Goal: Task Accomplishment & Management: Use online tool/utility

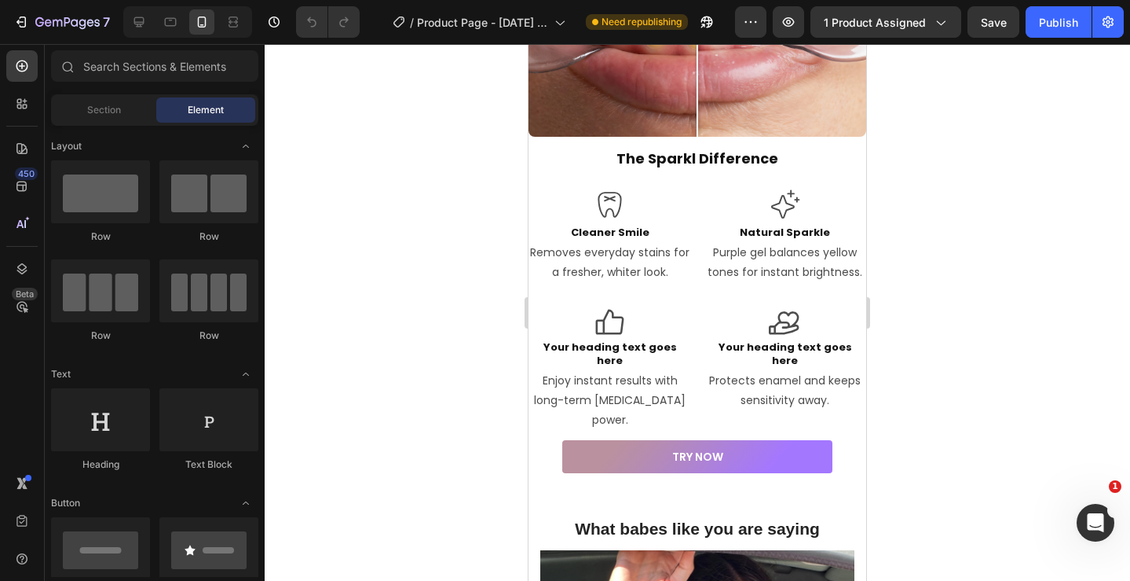
scroll to position [2566, 0]
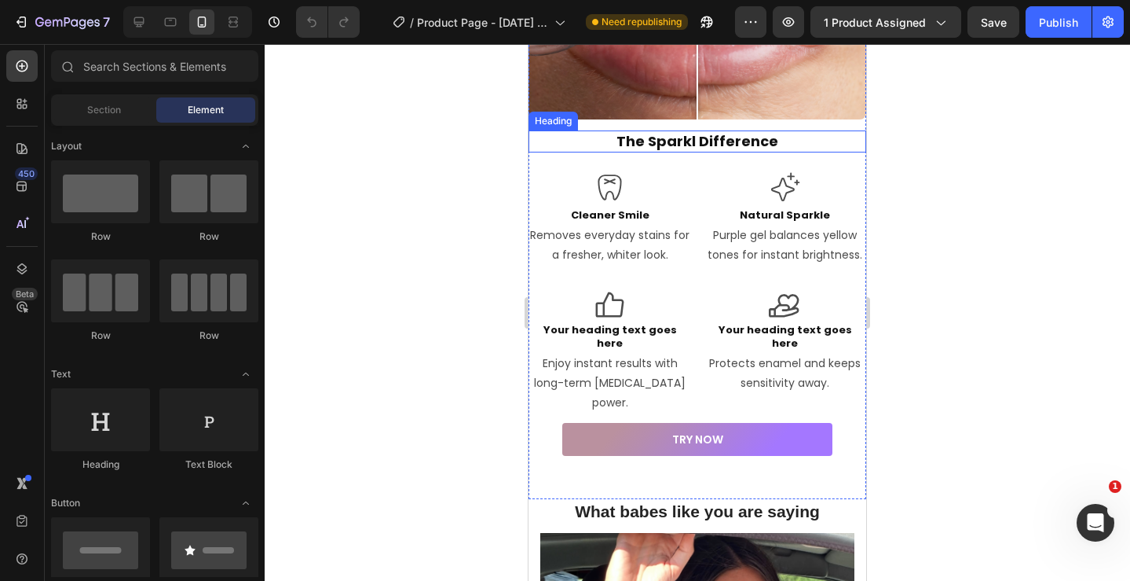
click at [815, 132] on h2 "The Sparkl Difference" at bounding box center [698, 140] width 338 height 21
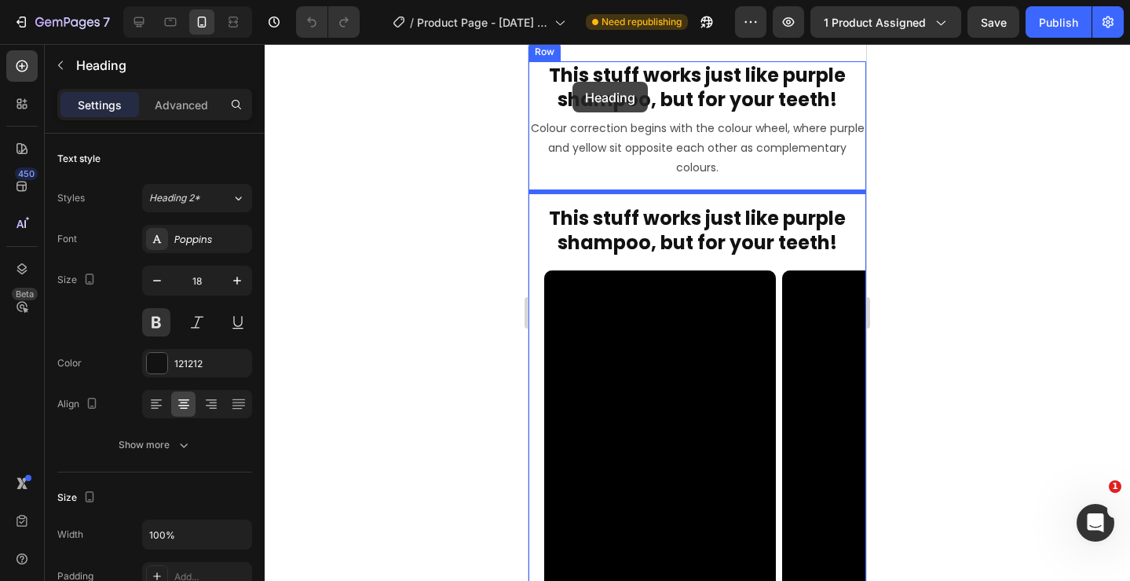
scroll to position [958, 0]
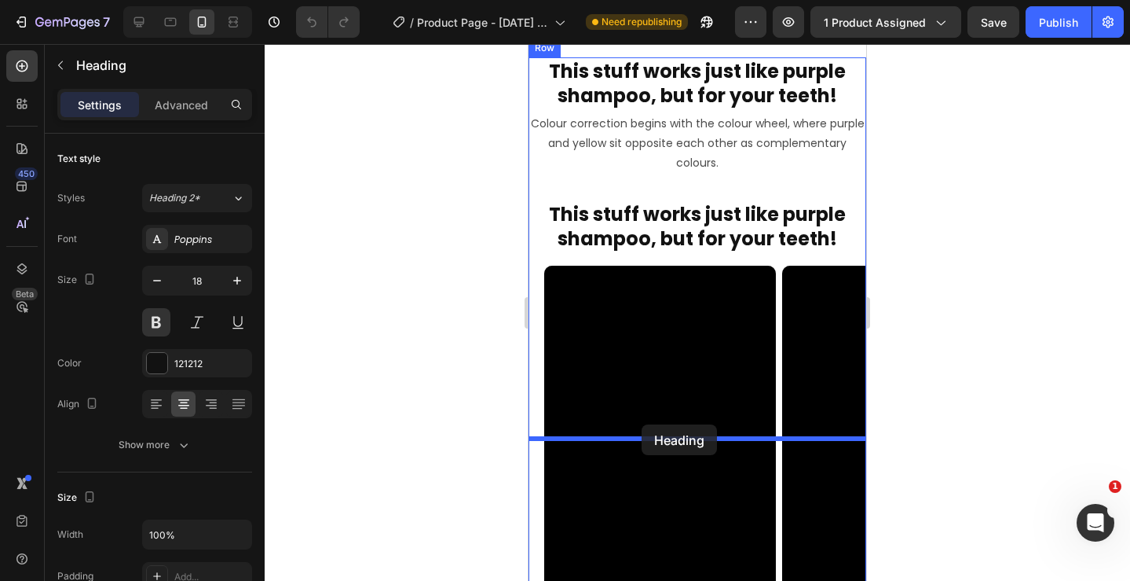
drag, startPoint x: 539, startPoint y: 114, endPoint x: 642, endPoint y: 423, distance: 326.2
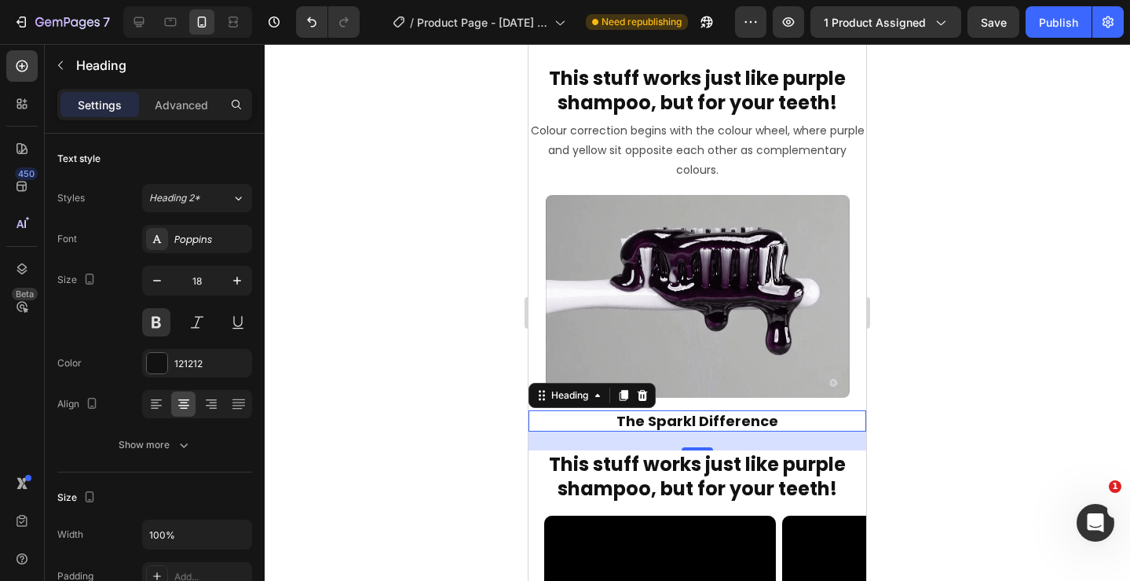
scroll to position [967, 0]
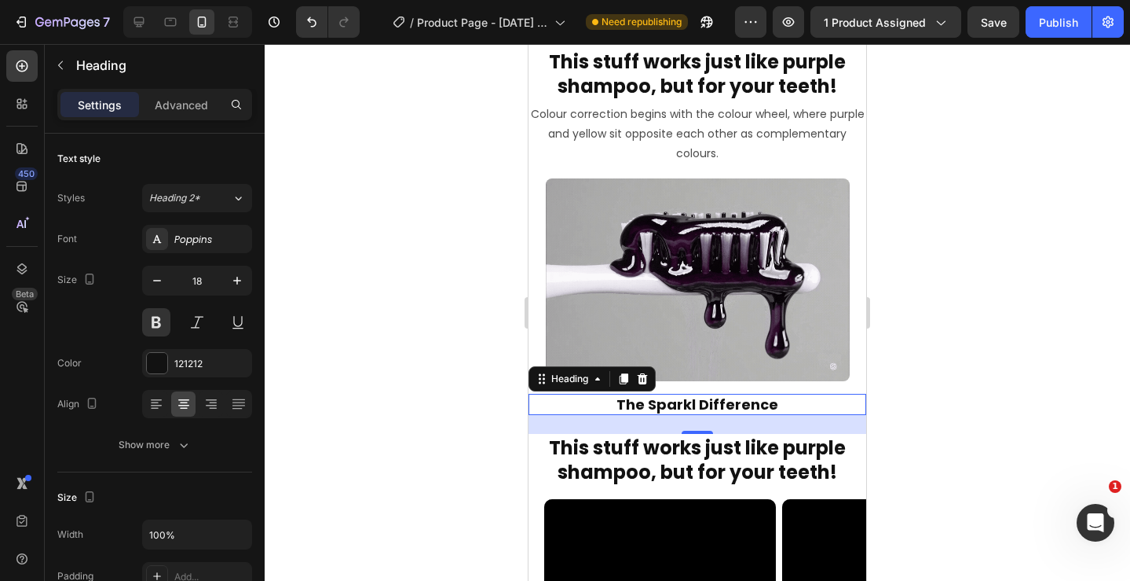
click at [711, 415] on h2 "The Sparkl Difference" at bounding box center [698, 404] width 338 height 21
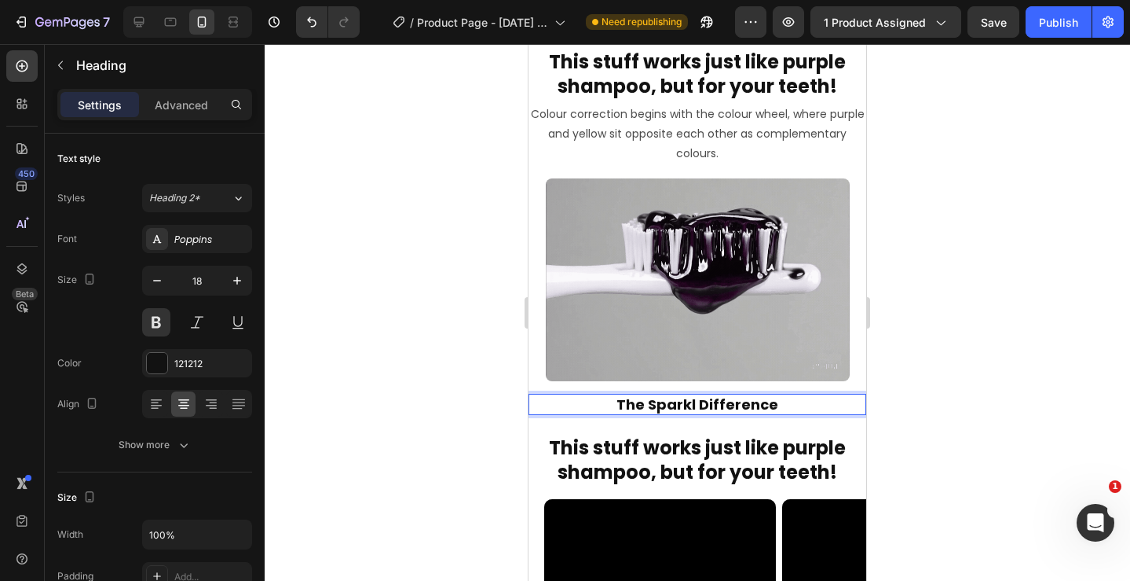
click at [800, 415] on h2 "The Sparkl Difference" at bounding box center [698, 404] width 338 height 21
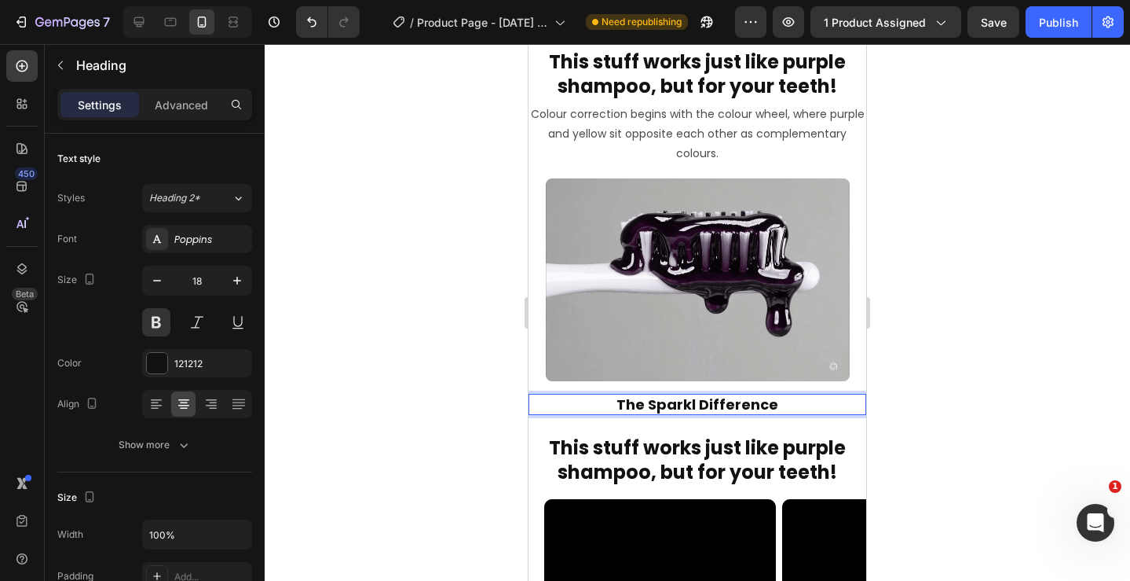
click at [995, 437] on div at bounding box center [698, 312] width 866 height 537
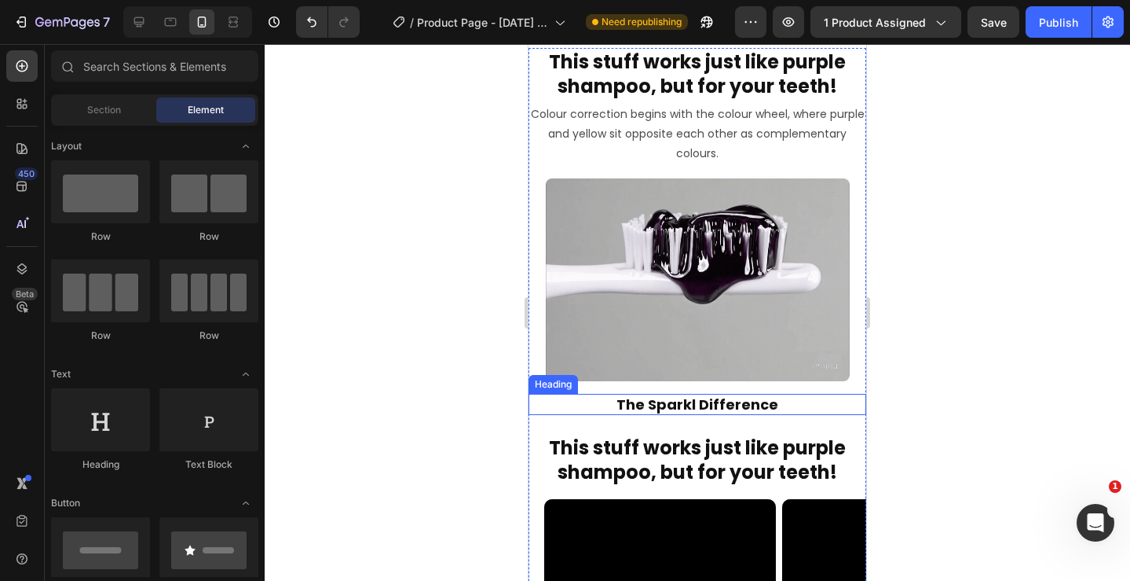
click at [775, 413] on p "The Sparkl Difference" at bounding box center [697, 404] width 335 height 18
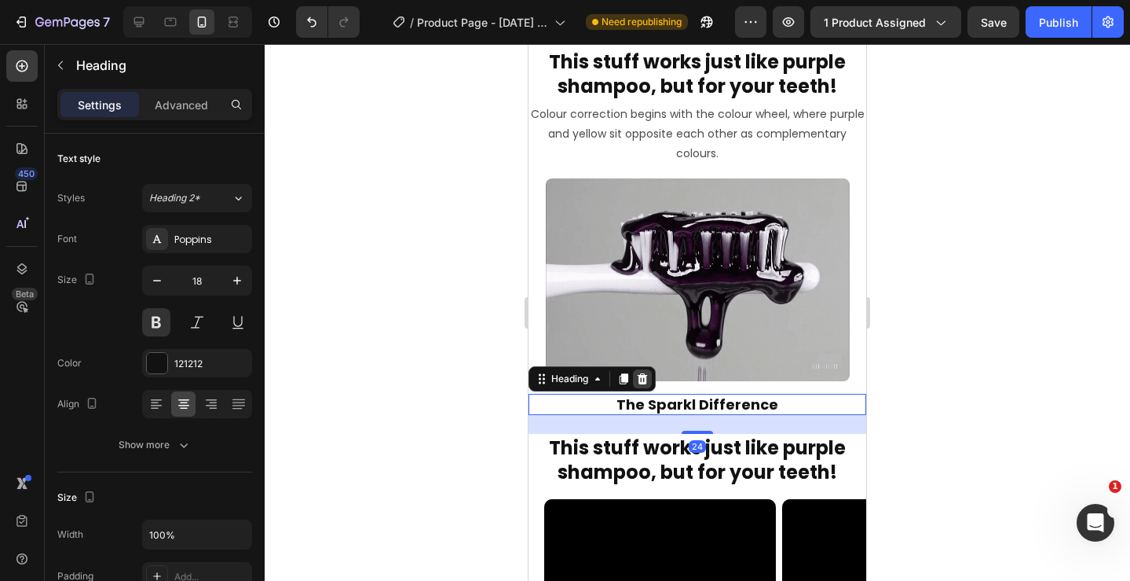
click at [646, 384] on icon at bounding box center [643, 378] width 10 height 11
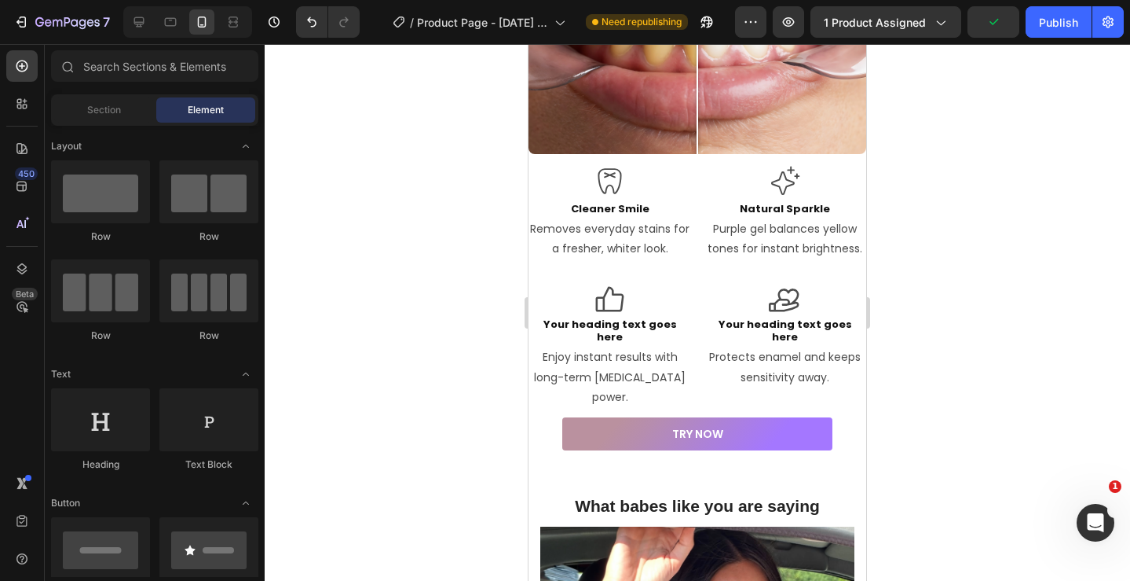
scroll to position [2456, 0]
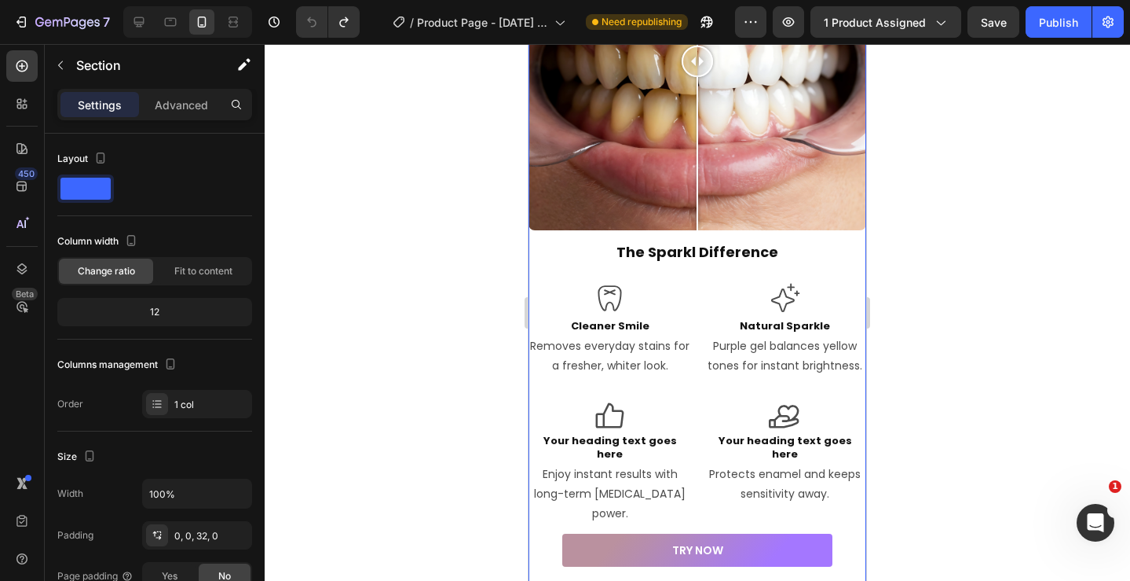
click at [559, 385] on div "Image Comparison The Sparkl Difference Heading Icon Cleaner Smile Heading Remov…" at bounding box center [698, 238] width 338 height 692
click at [558, 266] on div "Image Comparison The Sparkl Difference Heading Icon Cleaner Smile Heading Remov…" at bounding box center [698, 238] width 338 height 692
click at [566, 279] on div "Image Comparison The Sparkl Difference Heading Icon Cleaner Smile Heading Remov…" at bounding box center [698, 238] width 338 height 692
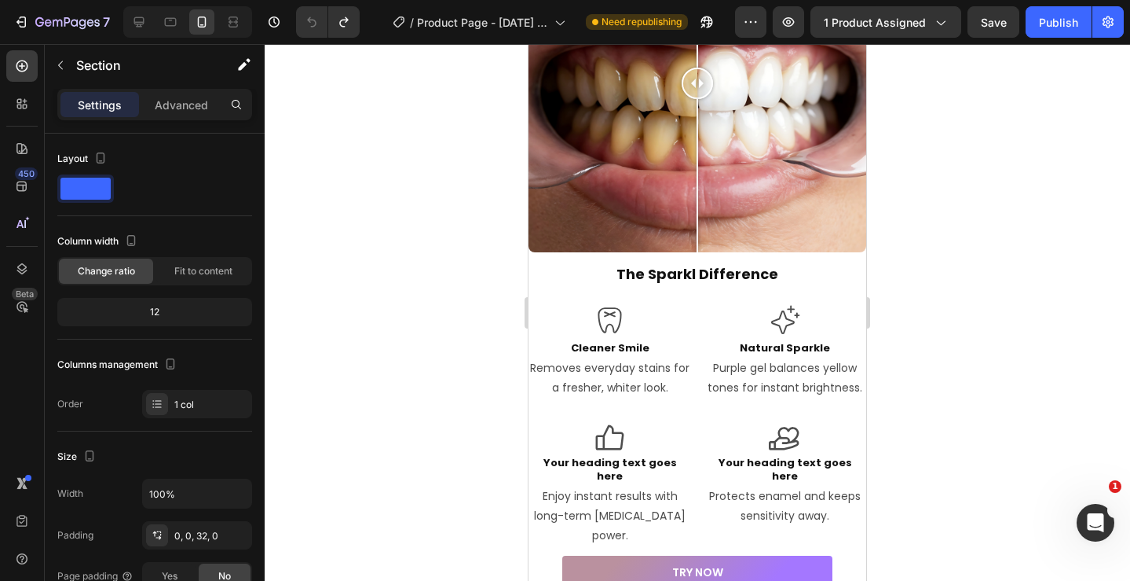
scroll to position [2492, 0]
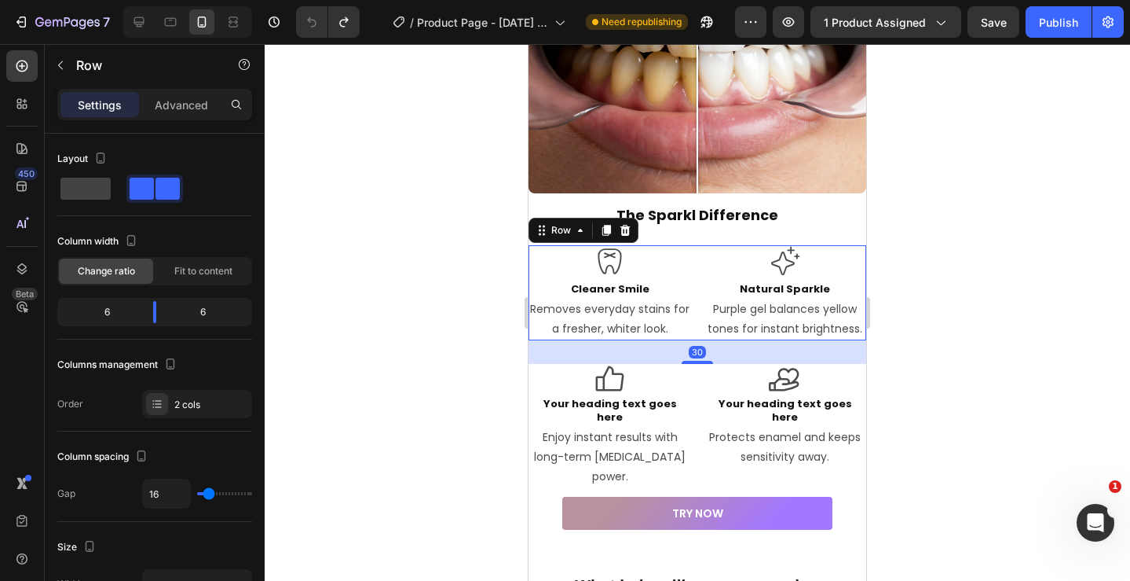
click at [694, 250] on div "Icon Cleaner Smile Heading Removes everyday stains for a fresher, whiter look. …" at bounding box center [698, 292] width 338 height 95
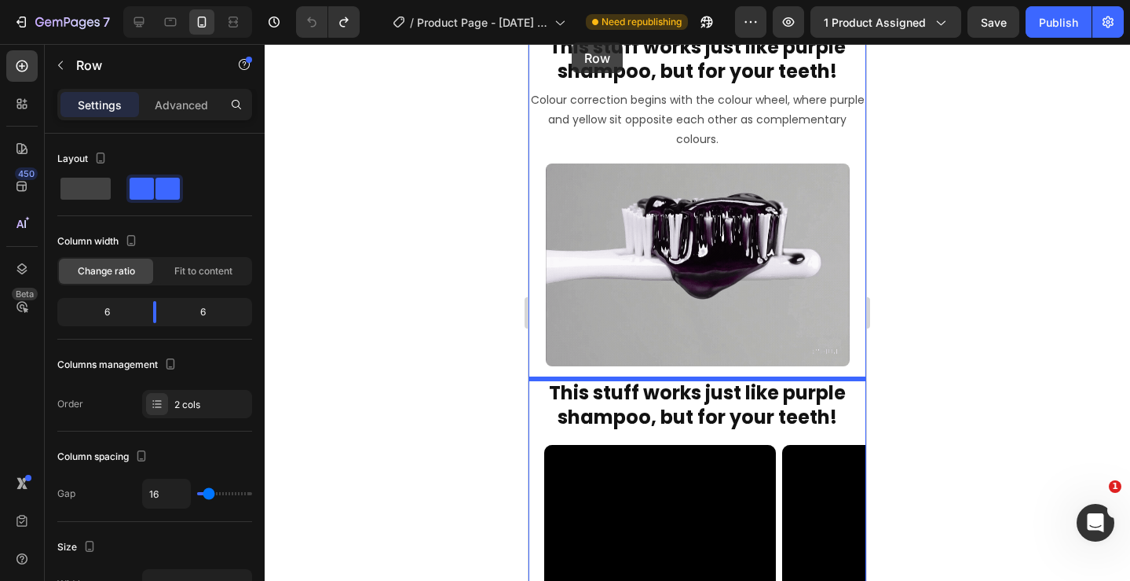
scroll to position [963, 0]
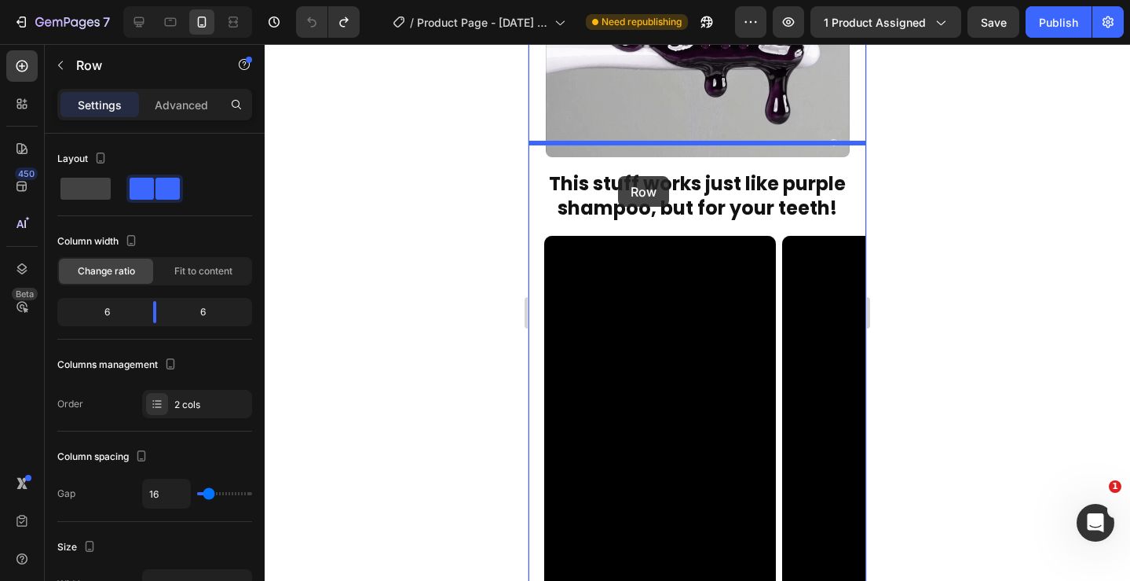
drag, startPoint x: 537, startPoint y: 227, endPoint x: 619, endPoint y: 173, distance: 98.0
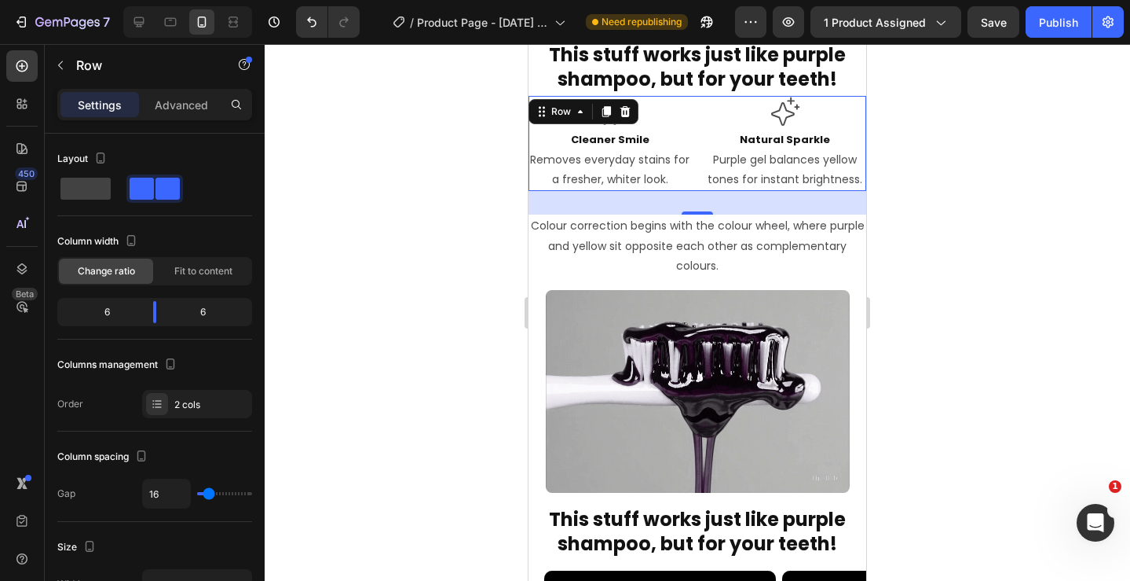
scroll to position [982, 0]
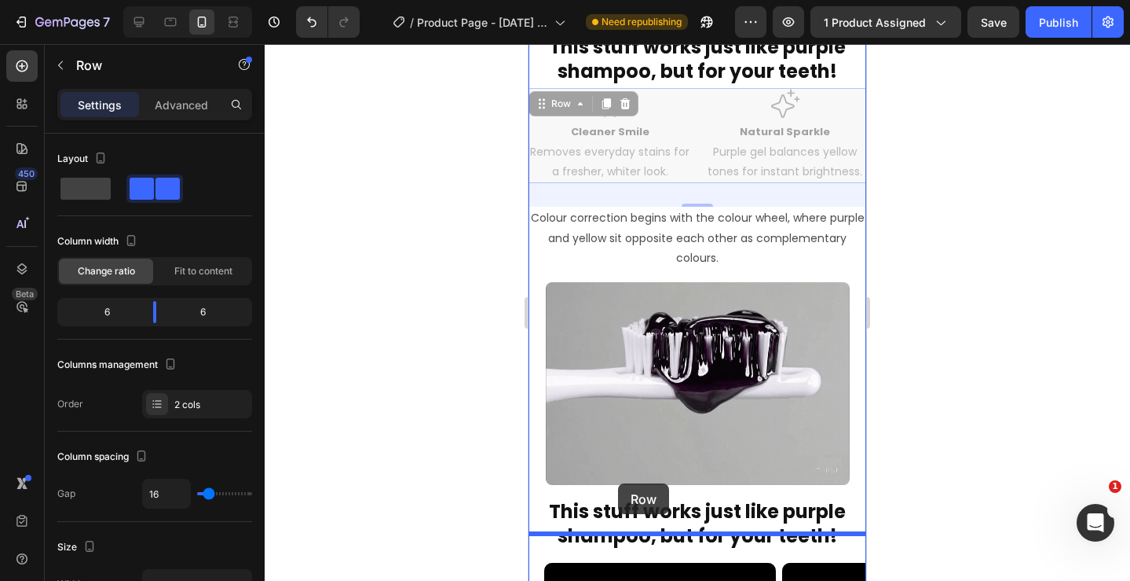
drag, startPoint x: 541, startPoint y: 141, endPoint x: 621, endPoint y: 484, distance: 351.6
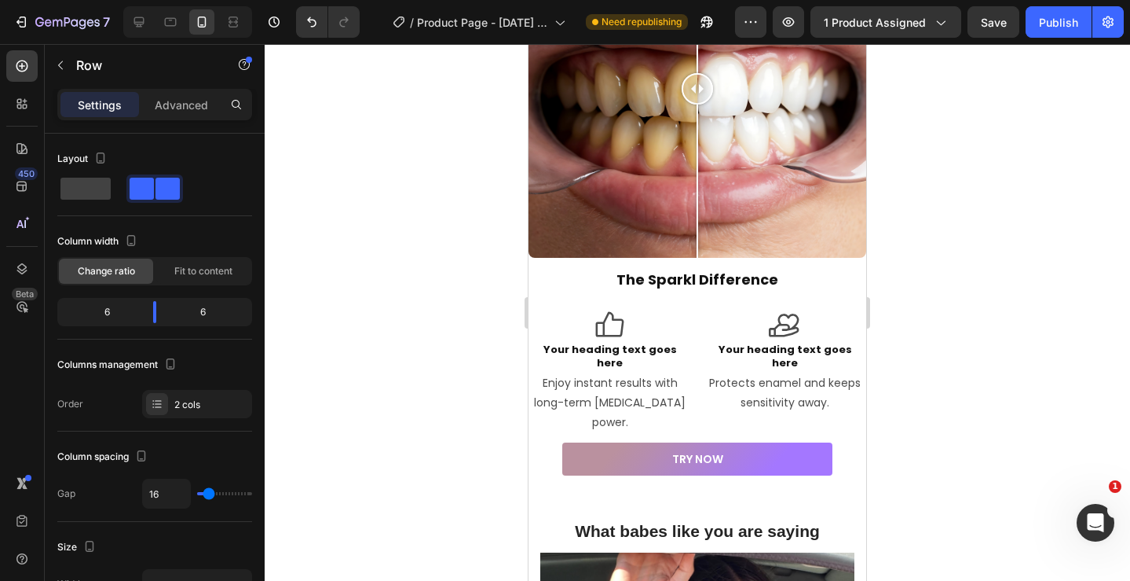
scroll to position [2545, 0]
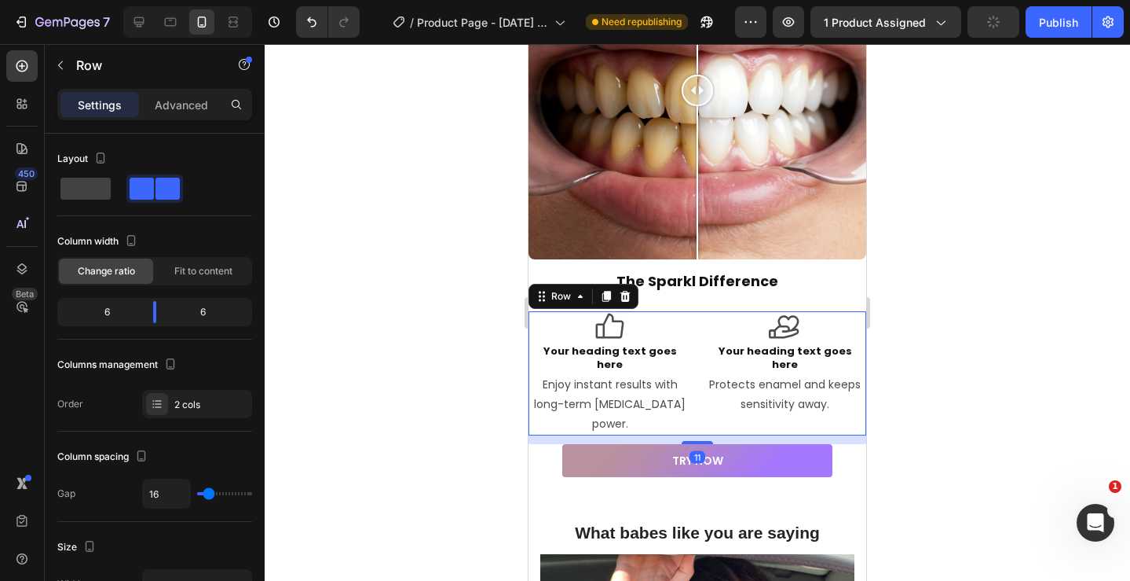
click at [695, 313] on div "Icon Your heading text goes here Heading Enjoy instant results with long-term […" at bounding box center [698, 373] width 338 height 124
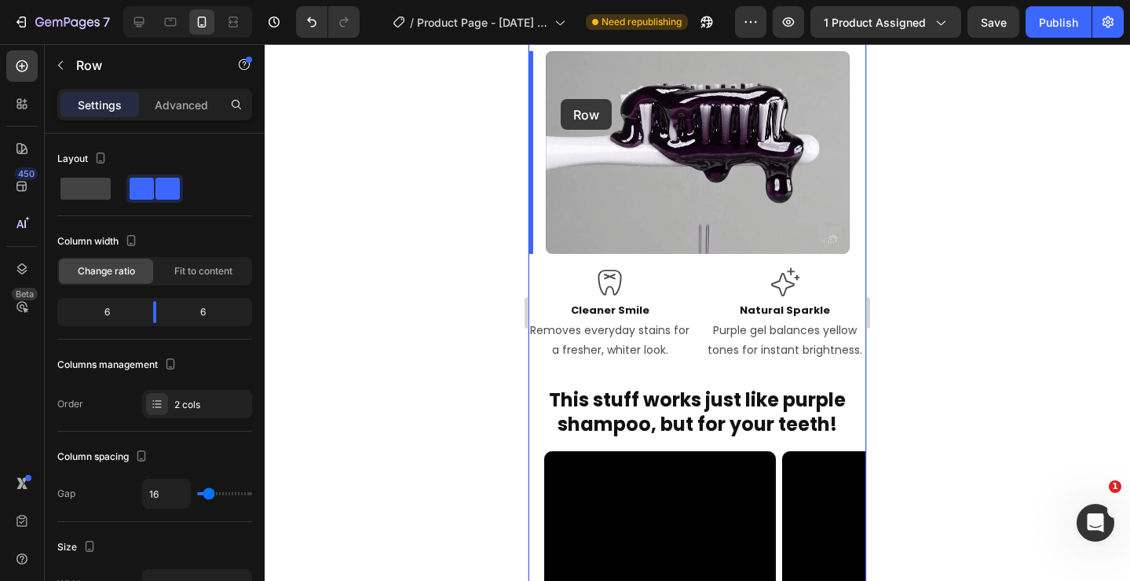
scroll to position [792, 0]
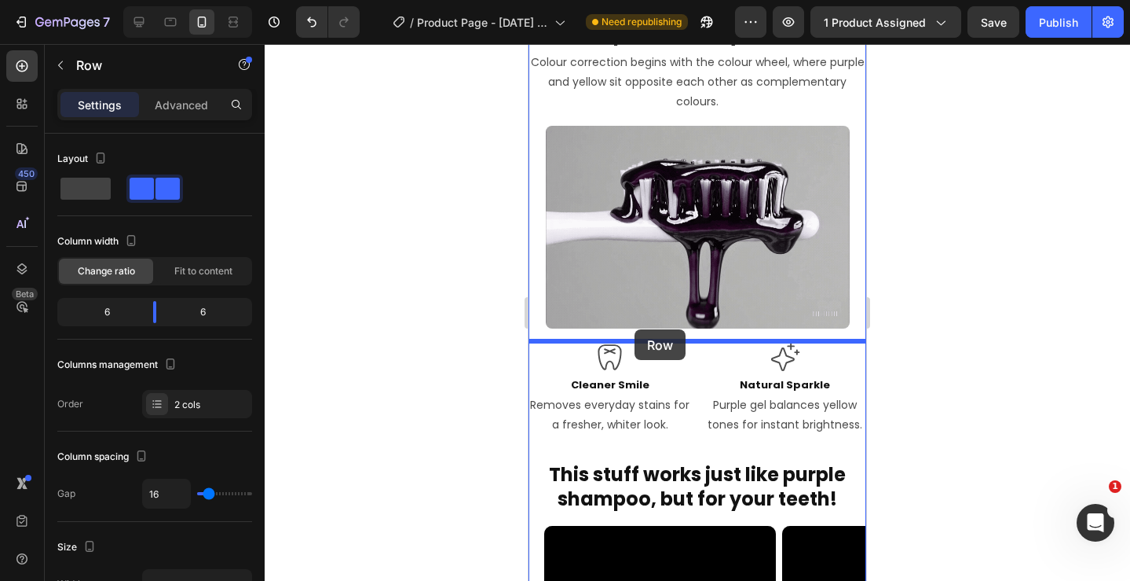
drag, startPoint x: 543, startPoint y: 294, endPoint x: 635, endPoint y: 330, distance: 98.8
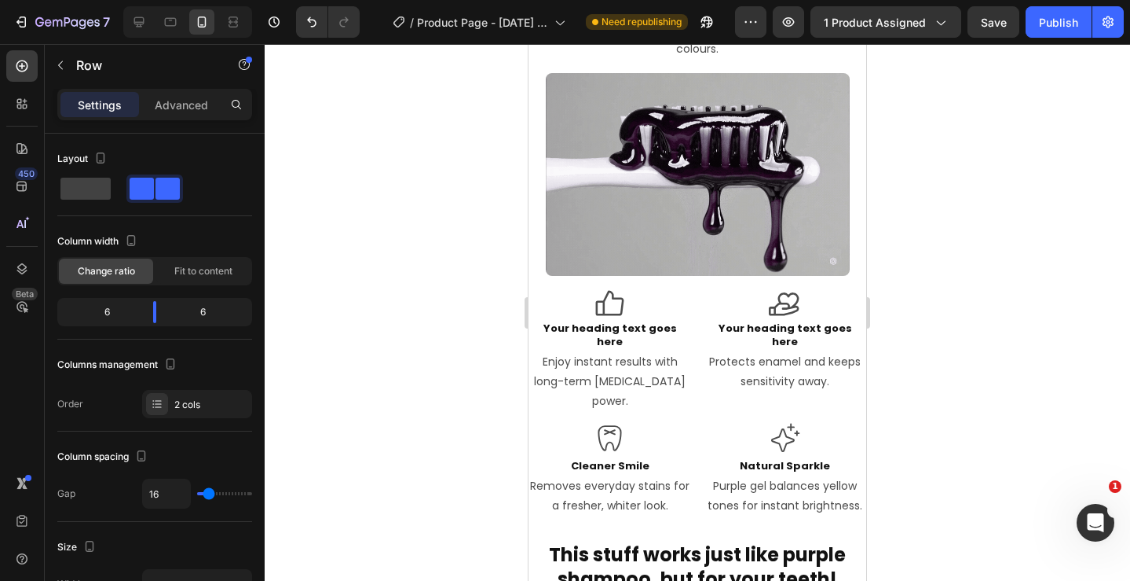
scroll to position [847, 0]
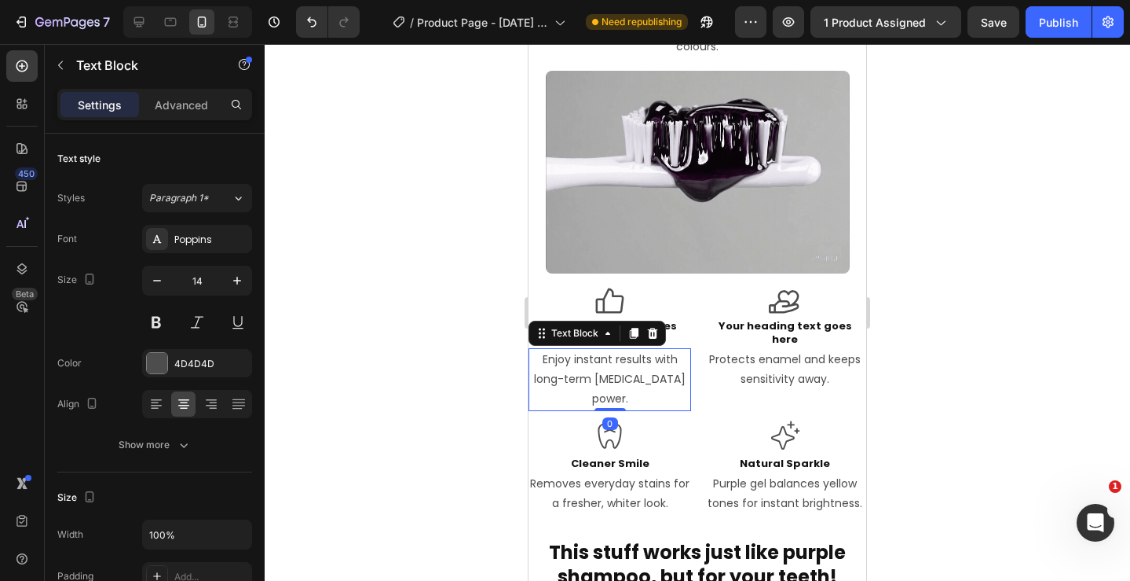
click at [616, 350] on p "Enjoy instant results with long-term [MEDICAL_DATA] power." at bounding box center [609, 380] width 159 height 60
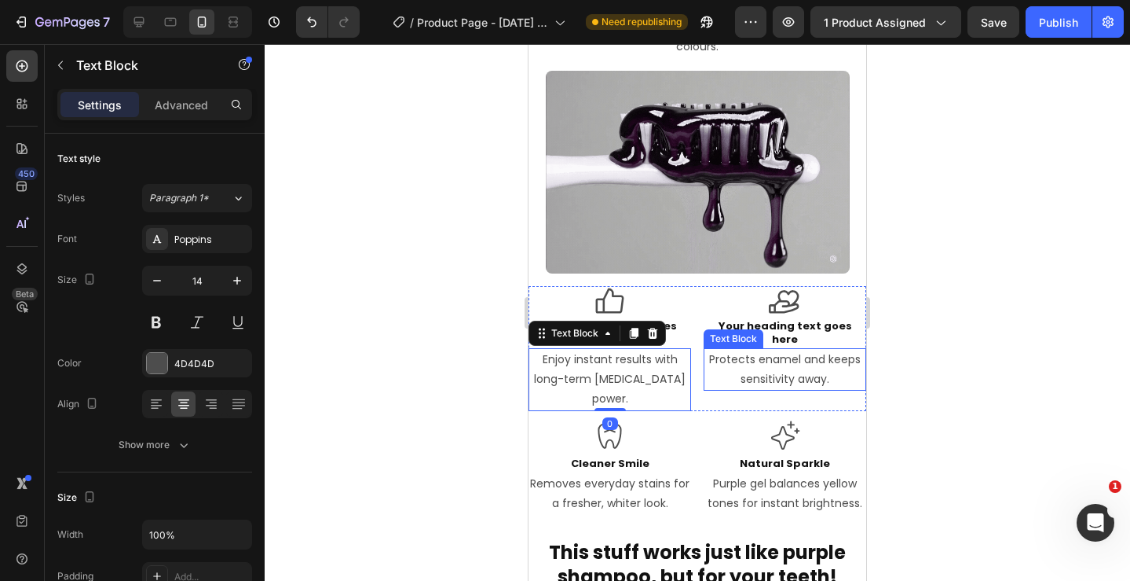
click at [769, 350] on p "Protects enamel and keeps sensitivity away." at bounding box center [784, 369] width 159 height 39
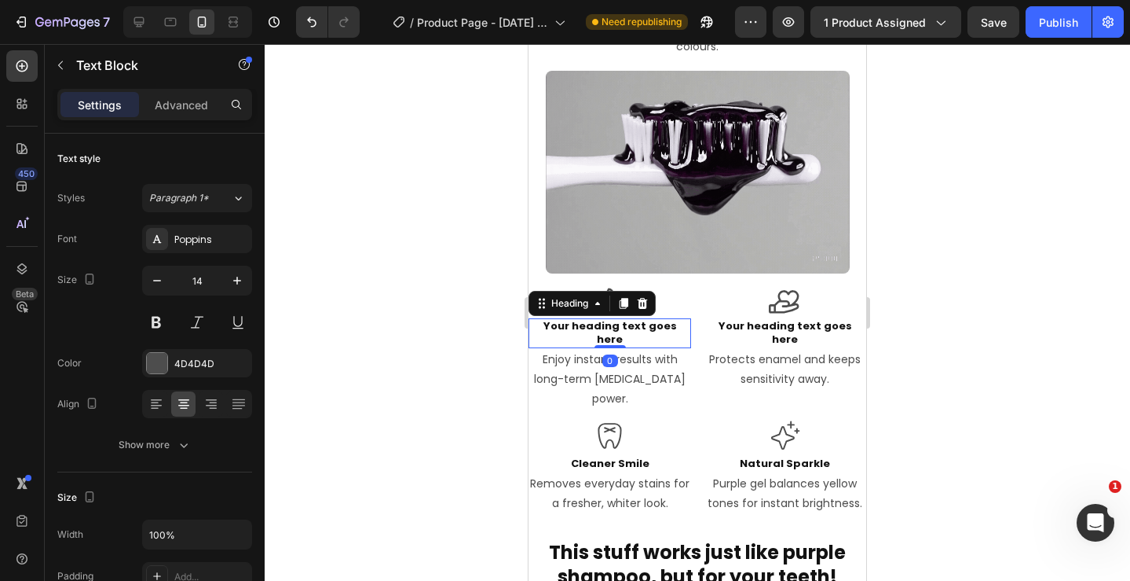
click at [651, 321] on h2 "Your heading text goes here" at bounding box center [610, 333] width 163 height 30
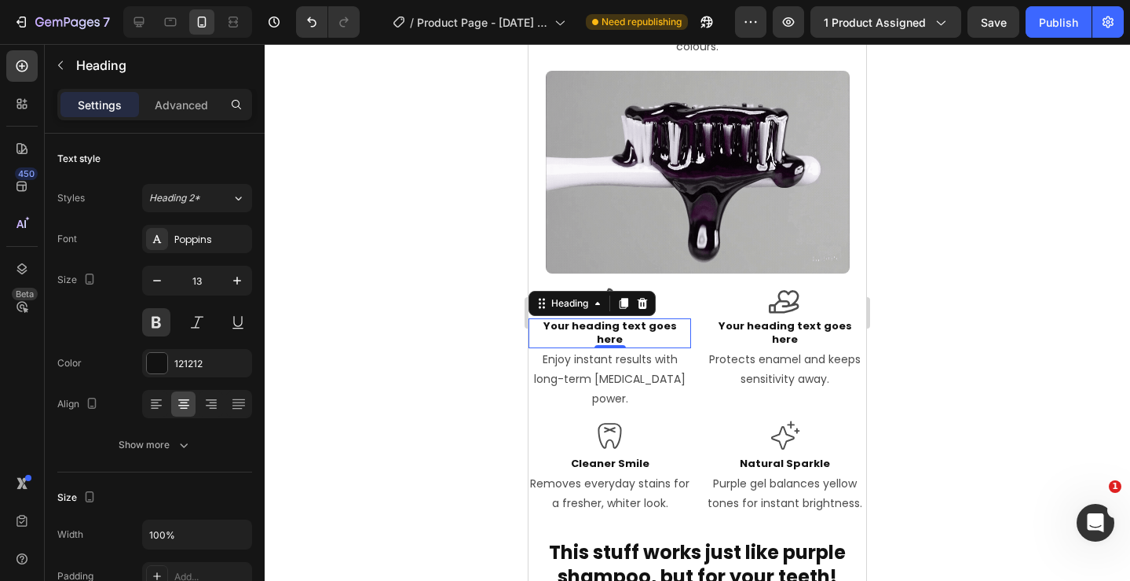
click at [614, 324] on h2 "Your heading text goes here" at bounding box center [610, 333] width 163 height 30
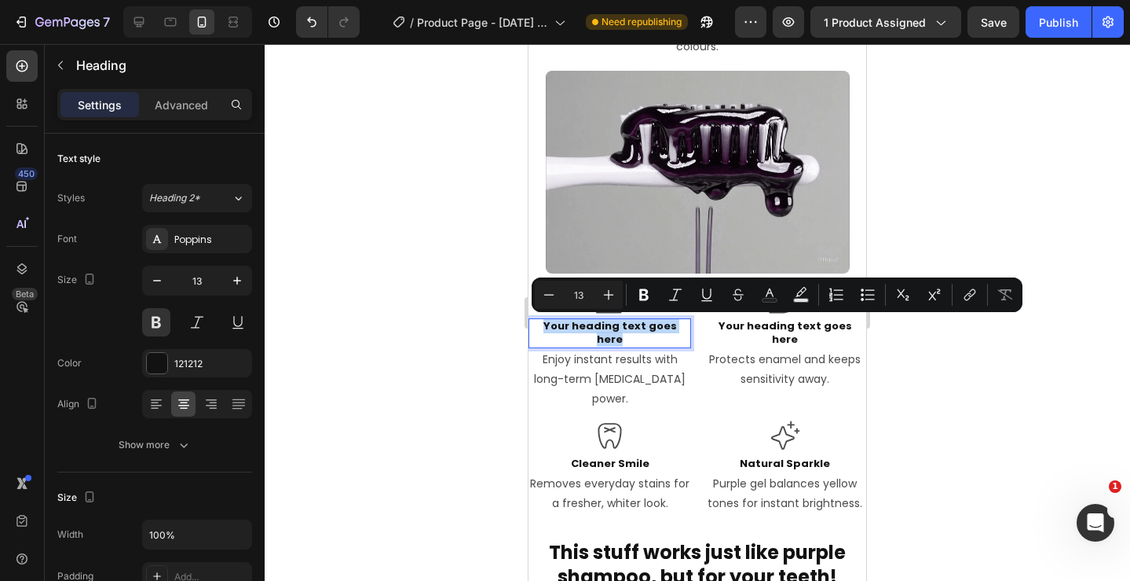
click at [614, 324] on p "Your heading text goes here" at bounding box center [609, 333] width 159 height 27
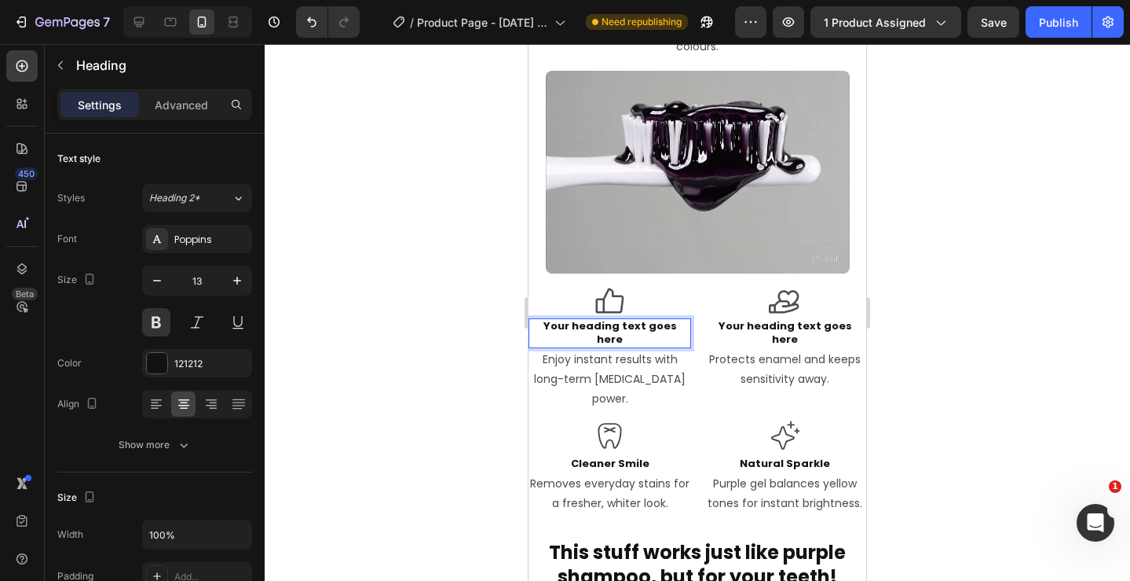
click at [614, 324] on p "Your heading text goes here" at bounding box center [609, 333] width 159 height 27
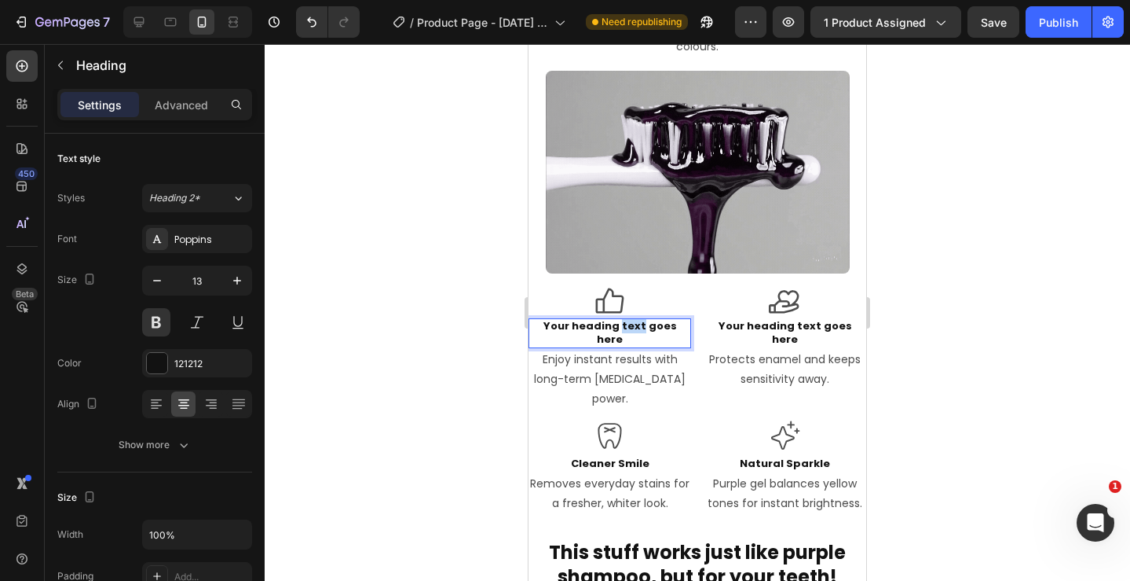
click at [614, 324] on p "Your heading text goes here" at bounding box center [609, 333] width 159 height 27
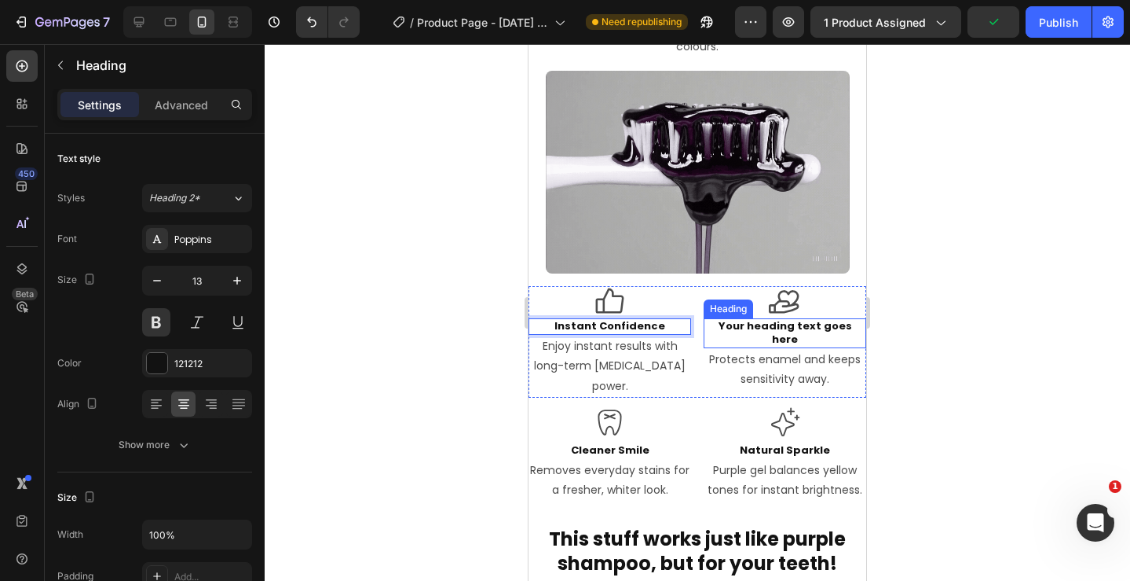
click at [794, 325] on h2 "Your heading text goes here" at bounding box center [785, 333] width 163 height 30
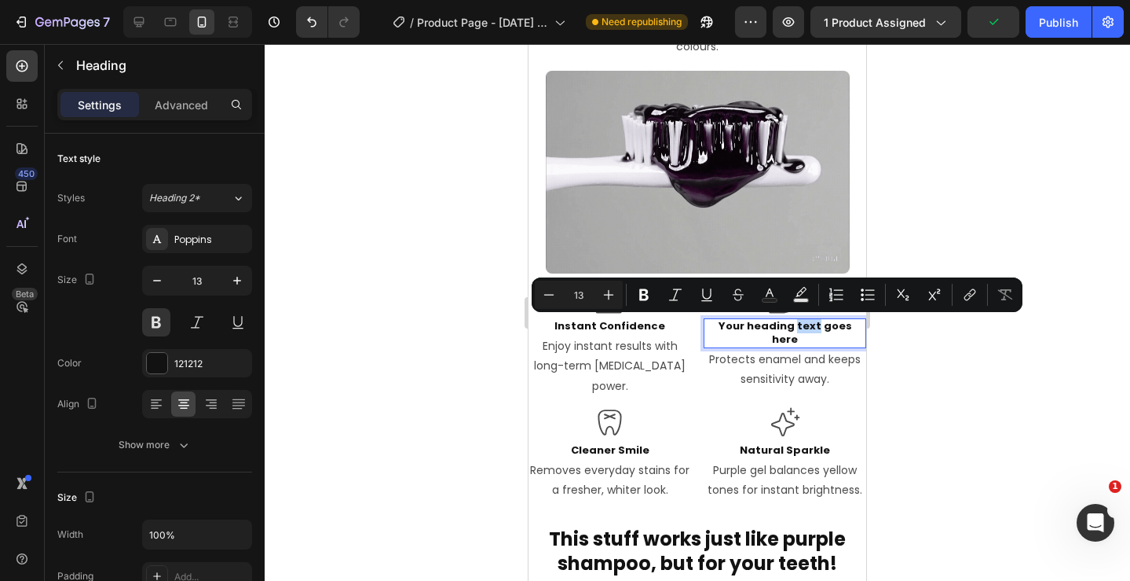
click at [794, 325] on p "Your heading text goes here" at bounding box center [784, 333] width 159 height 27
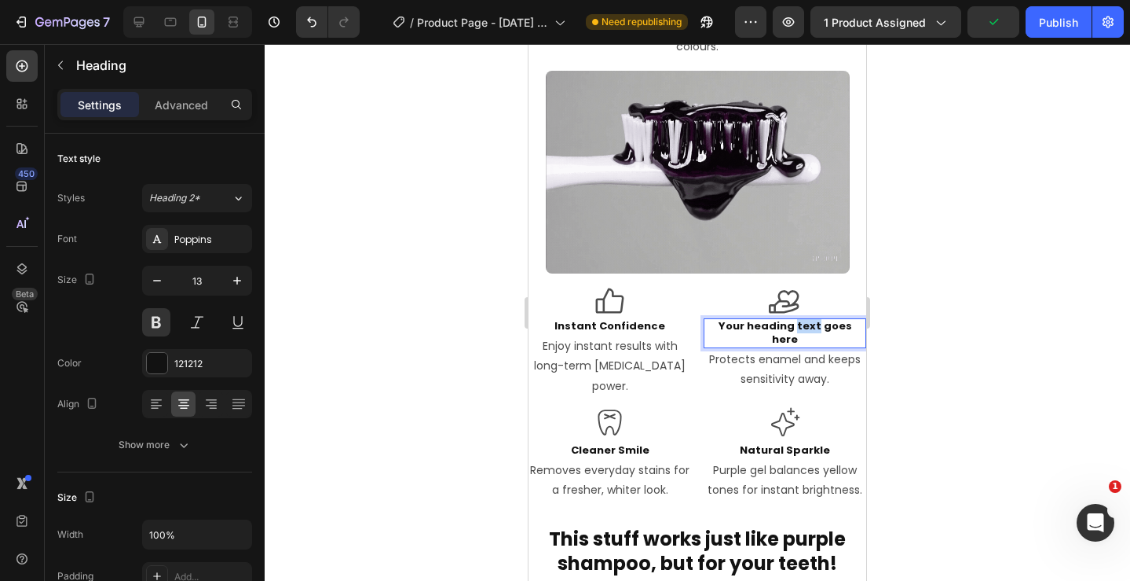
click at [794, 325] on p "Your heading text goes here" at bounding box center [784, 333] width 159 height 27
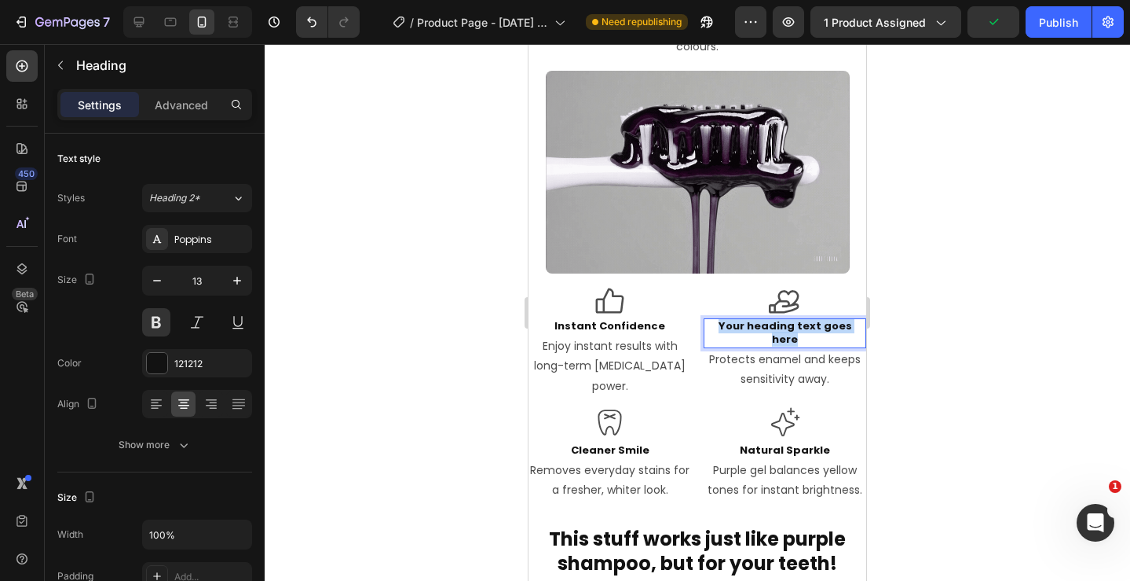
click at [794, 325] on p "Your heading text goes here" at bounding box center [784, 333] width 159 height 27
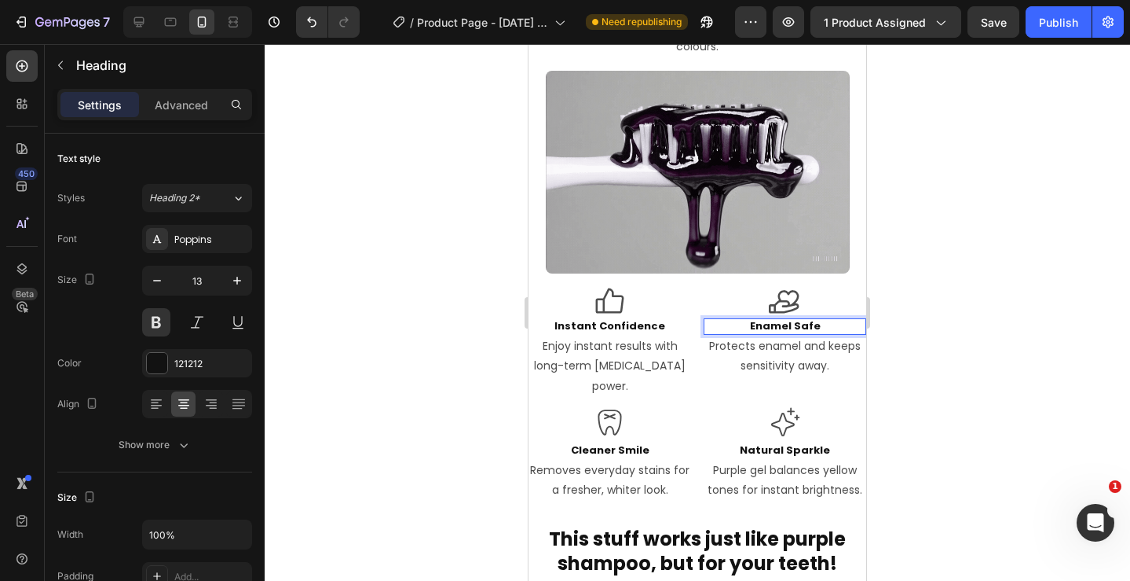
click at [935, 326] on div at bounding box center [698, 312] width 866 height 537
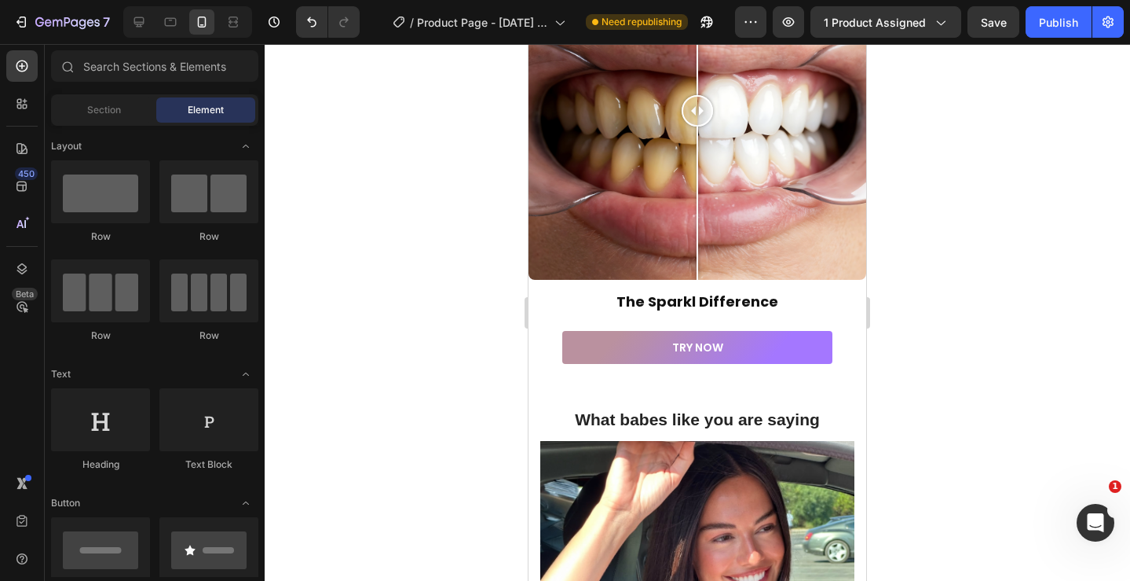
scroll to position [2626, 0]
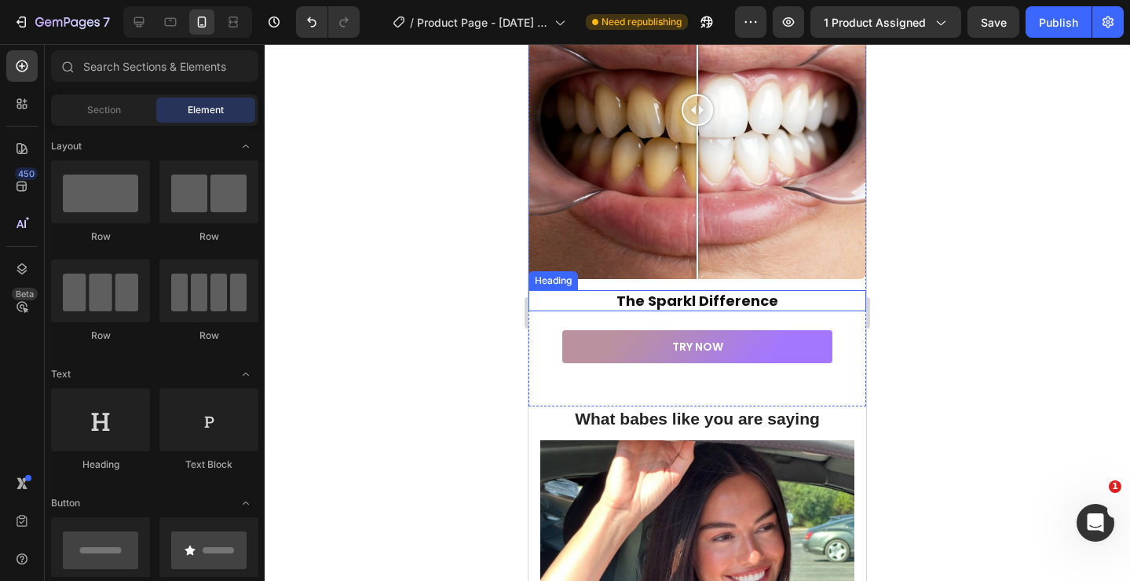
click at [718, 298] on h2 "The Sparkl Difference" at bounding box center [698, 300] width 338 height 21
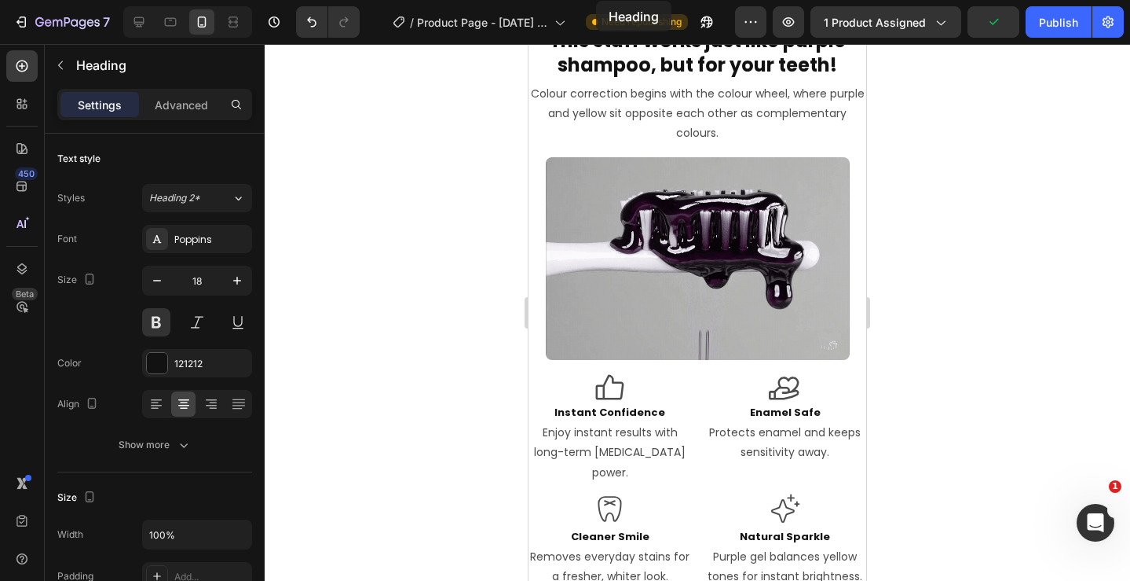
scroll to position [921, 0]
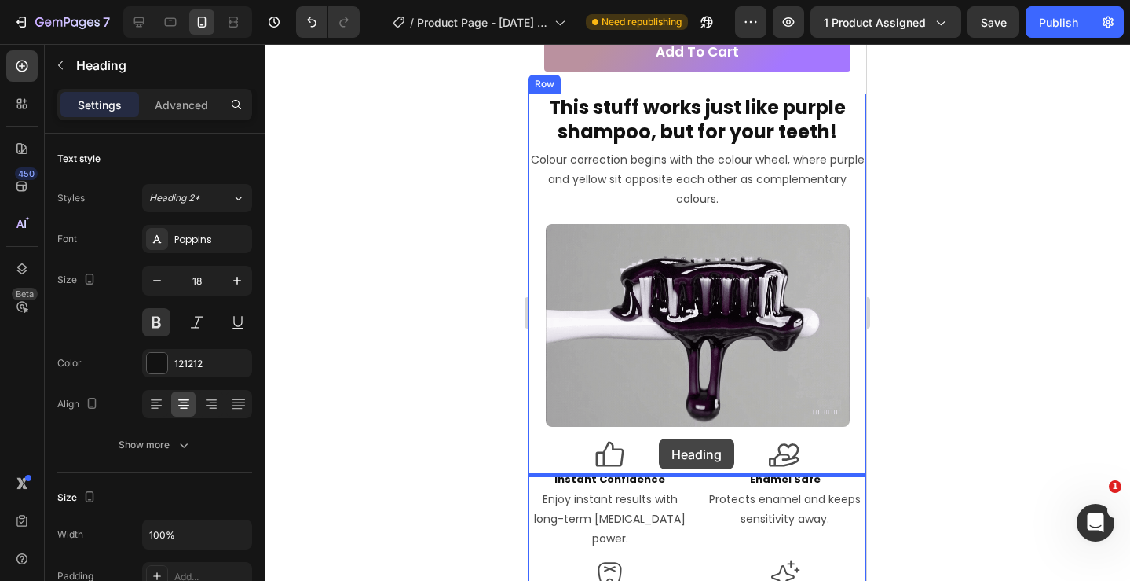
drag, startPoint x: 542, startPoint y: 278, endPoint x: 659, endPoint y: 438, distance: 198.4
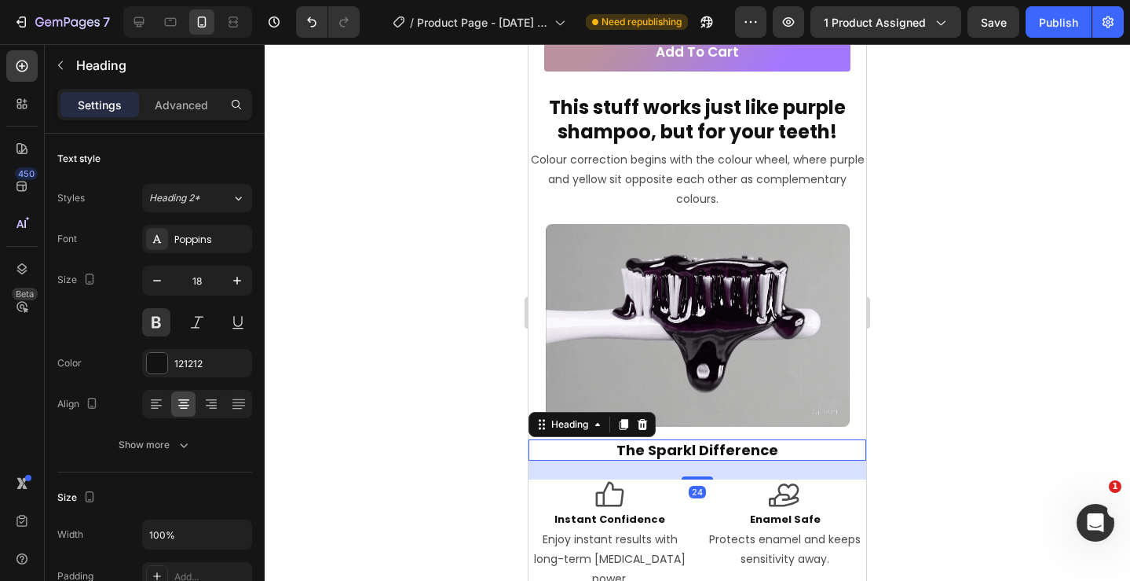
click at [988, 459] on div at bounding box center [698, 312] width 866 height 537
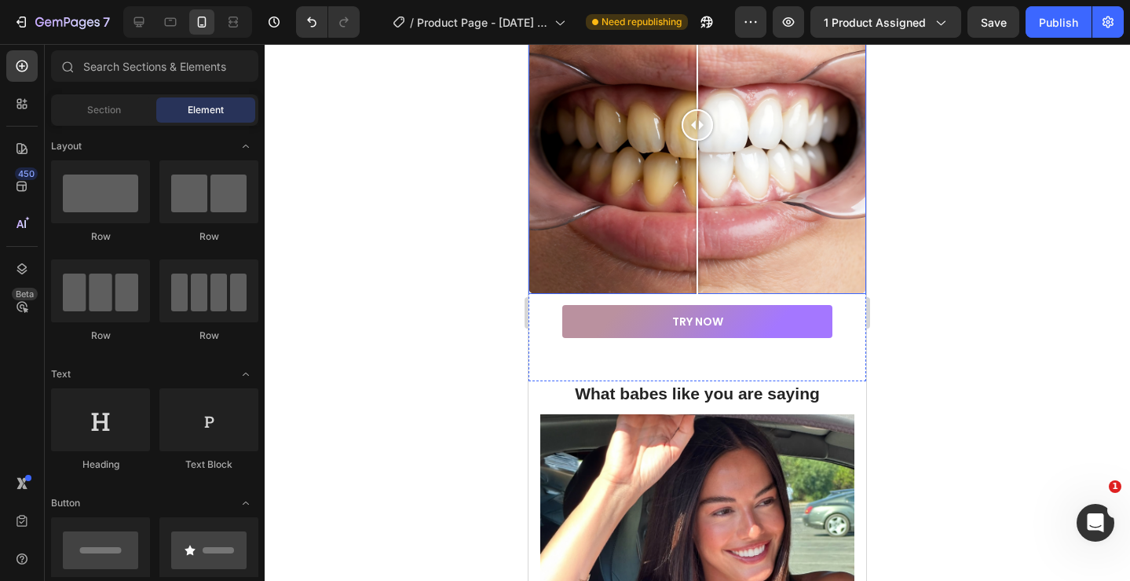
scroll to position [2666, 0]
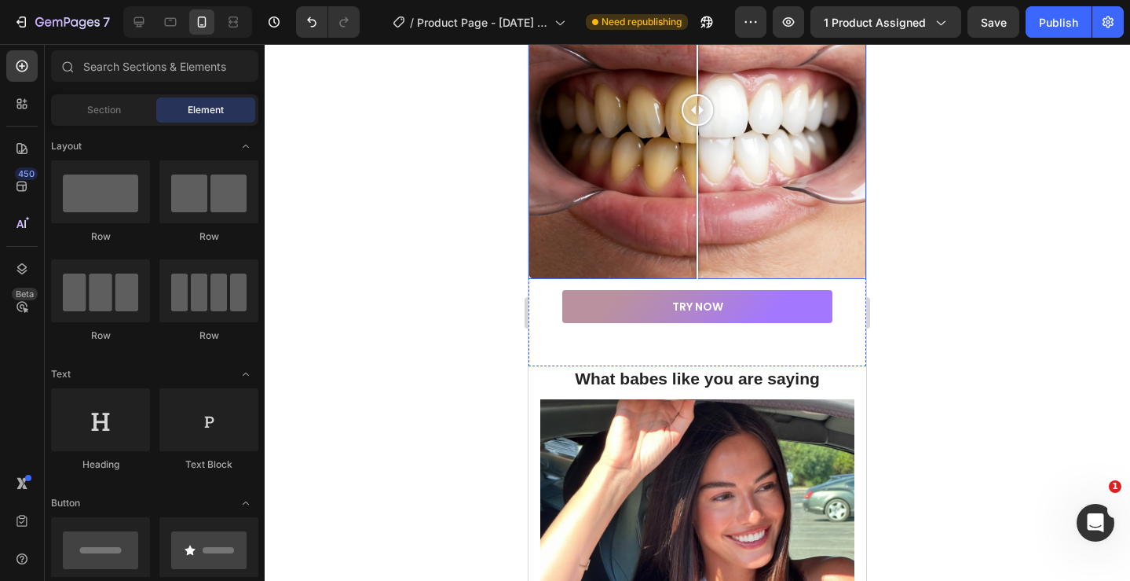
click at [772, 198] on div at bounding box center [698, 110] width 338 height 338
click at [722, 234] on div at bounding box center [698, 110] width 338 height 338
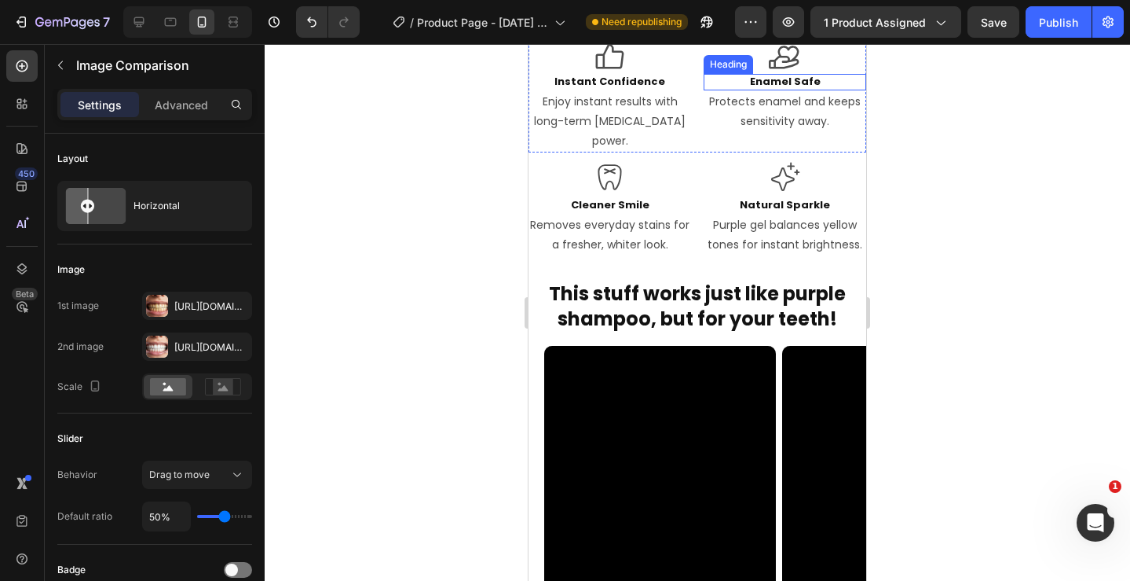
scroll to position [1462, 0]
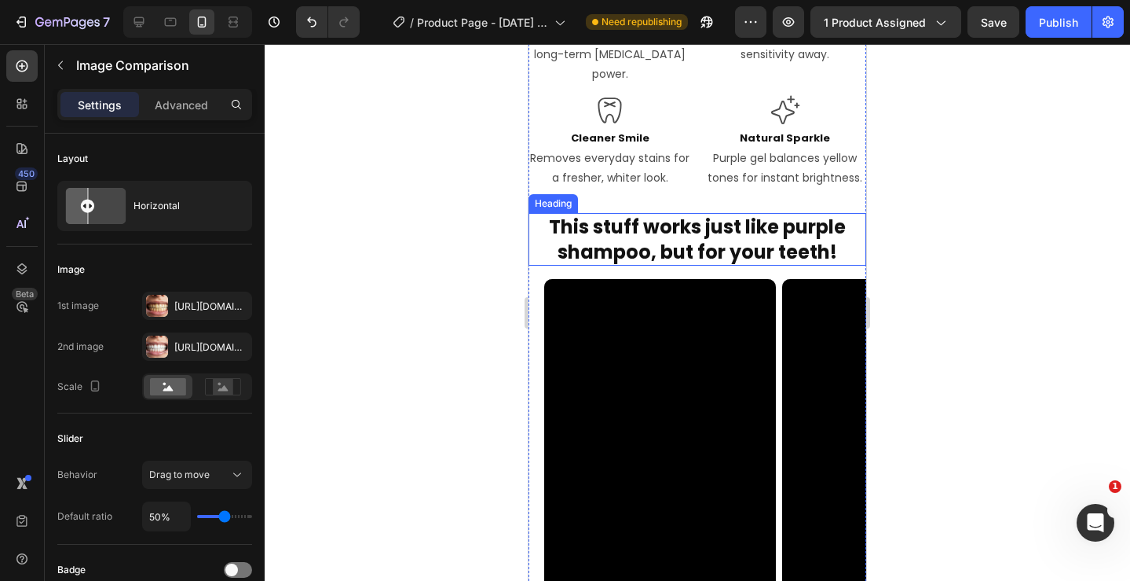
click at [715, 234] on h2 "This stuff works just like purple shampoo, but for your teeth!" at bounding box center [698, 239] width 338 height 52
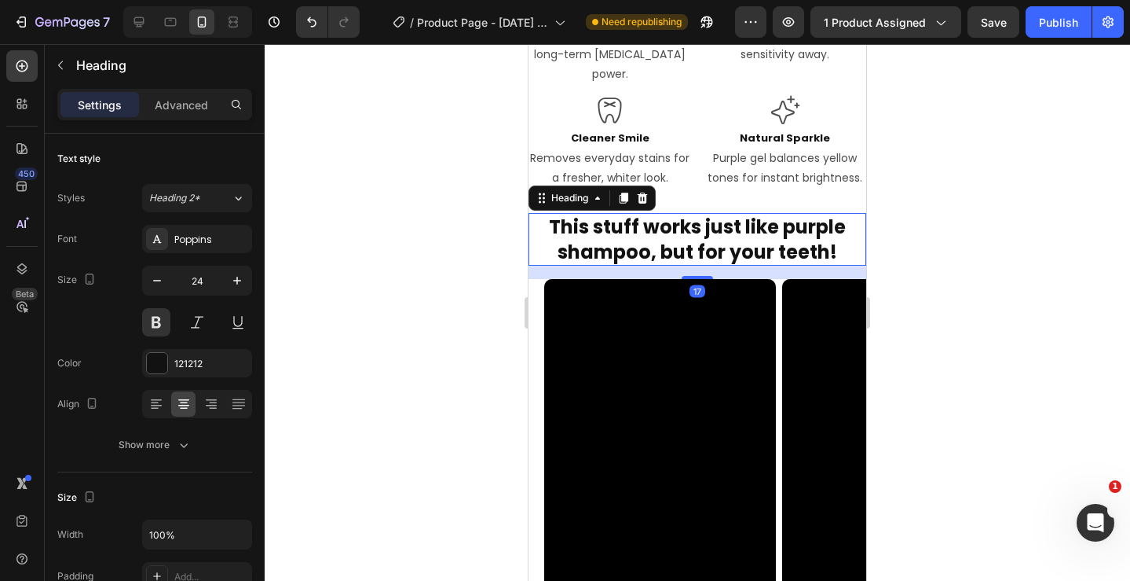
click at [715, 234] on p "This stuff works just like purple shampoo, but for your teeth!" at bounding box center [697, 238] width 335 height 49
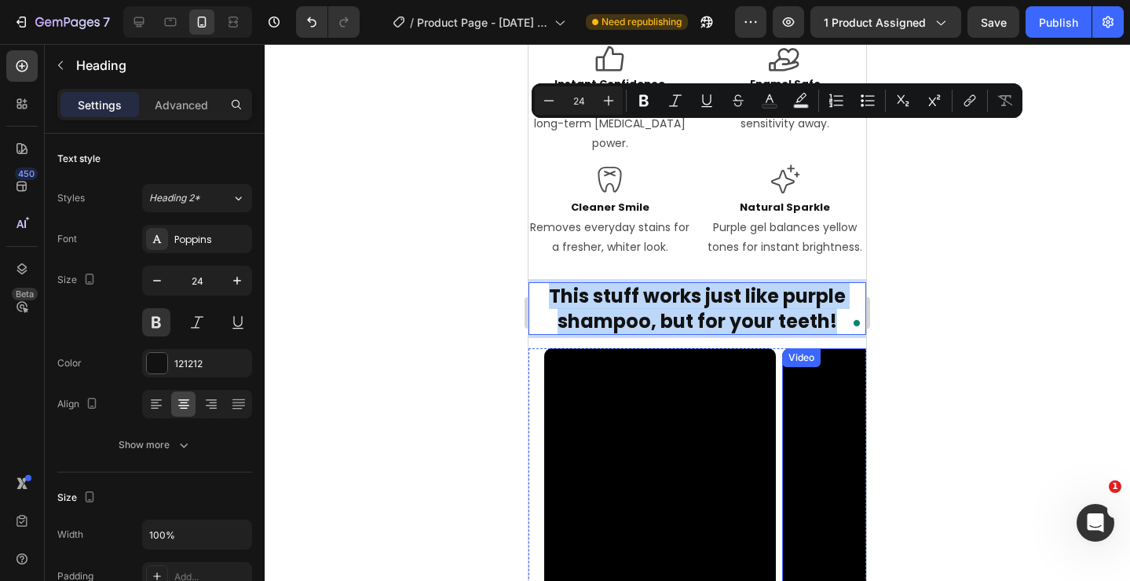
scroll to position [1357, 0]
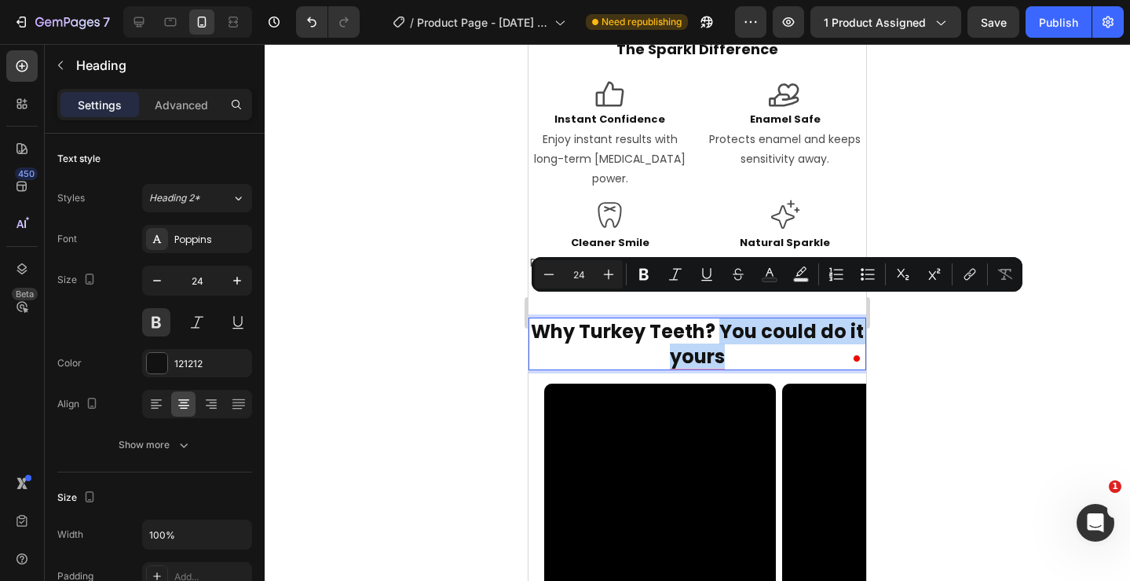
drag, startPoint x: 744, startPoint y: 339, endPoint x: 722, endPoint y: 311, distance: 35.8
click at [722, 319] on p "Why Turkey Teeth? You could do it yours" at bounding box center [697, 343] width 335 height 49
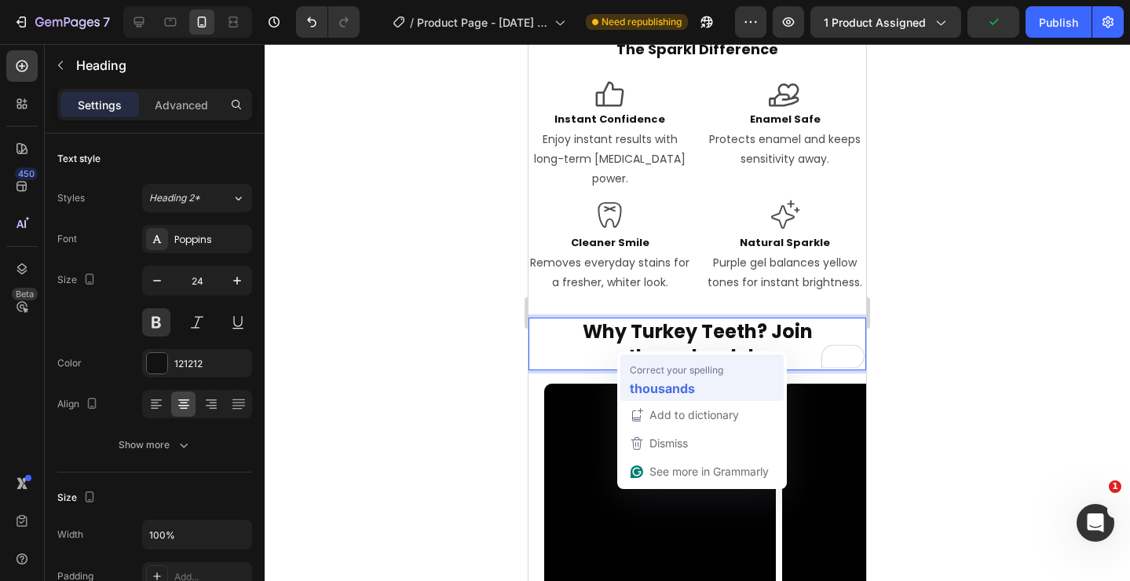
click at [662, 378] on strong "thousands" at bounding box center [662, 388] width 65 height 20
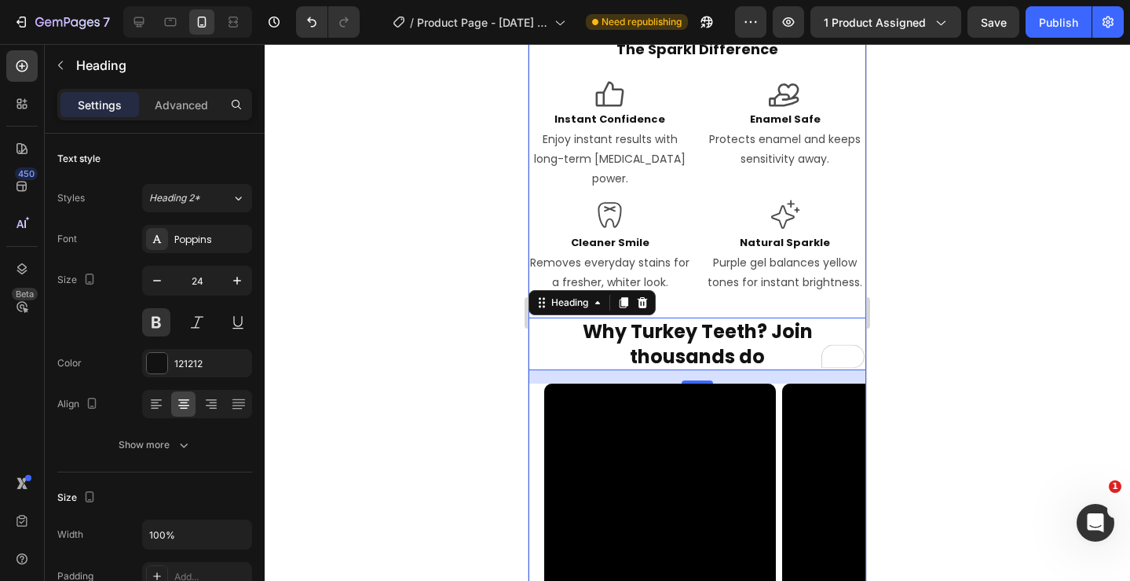
click at [769, 337] on p "Why Turkey Teeth? Join thousands do" at bounding box center [697, 343] width 335 height 49
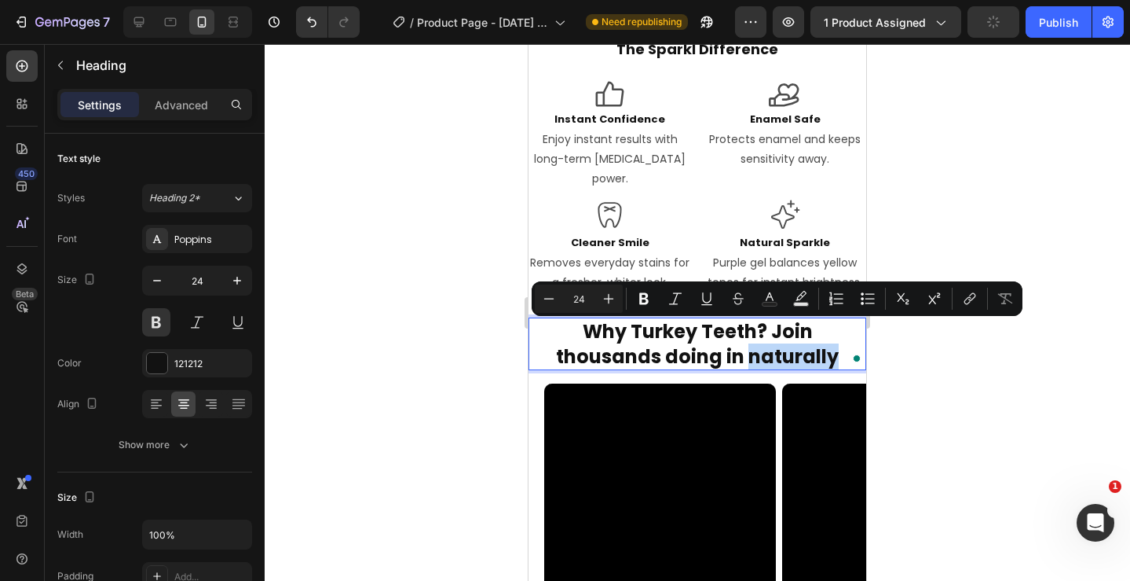
click at [822, 343] on p "Why Turkey Teeth? Join thousands doing in naturally" at bounding box center [697, 343] width 335 height 49
click at [722, 338] on p "Why Turkey Teeth? Join thousands doing in naturally" at bounding box center [697, 343] width 335 height 49
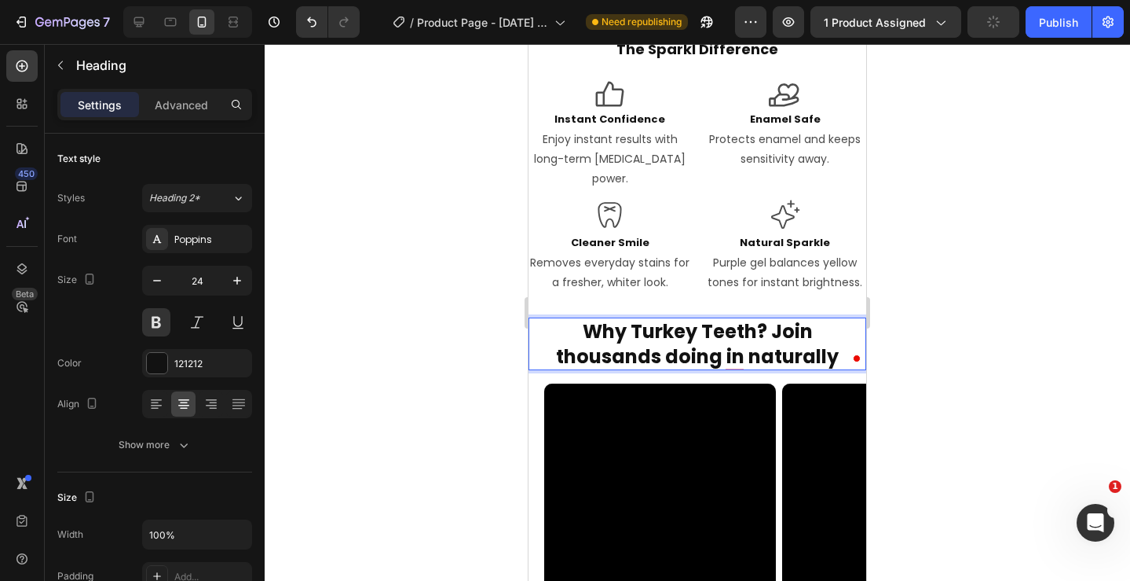
click at [746, 340] on p "Why Turkey Teeth? Join thousands doing in naturally" at bounding box center [697, 343] width 335 height 49
click at [838, 334] on p "Why Turkey Teeth? Join thousands doing in naturally" at bounding box center [697, 343] width 335 height 49
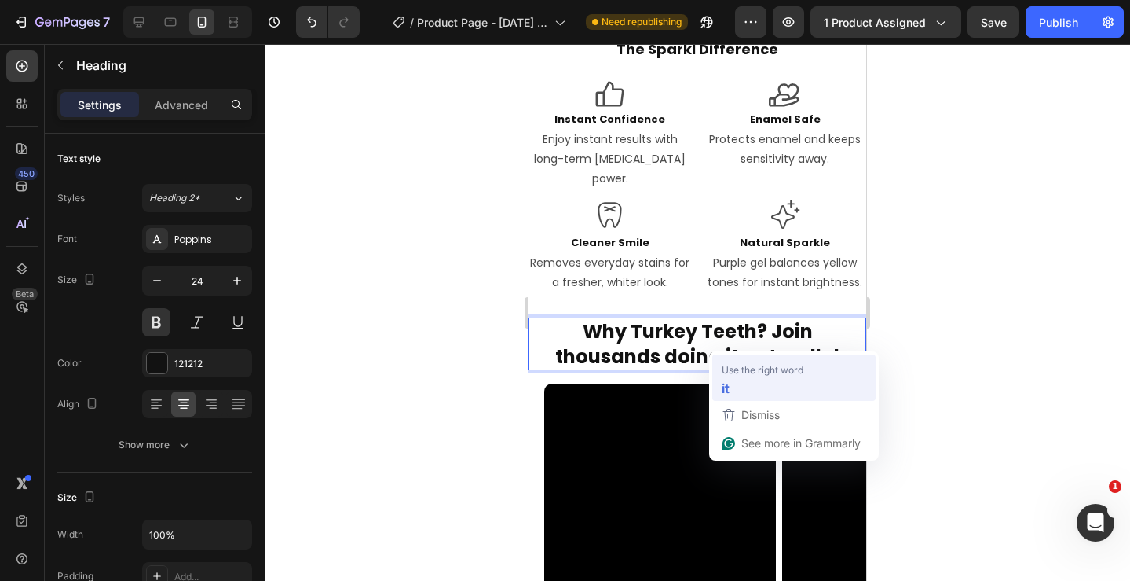
click at [731, 380] on div "it" at bounding box center [794, 387] width 151 height 25
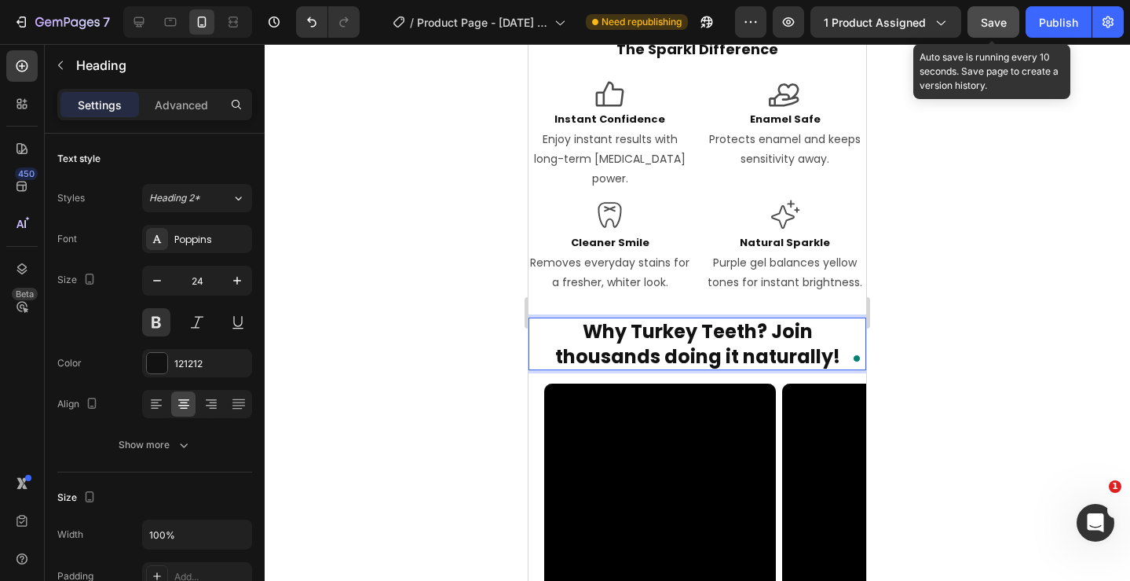
click at [992, 27] on span "Save" at bounding box center [994, 22] width 26 height 13
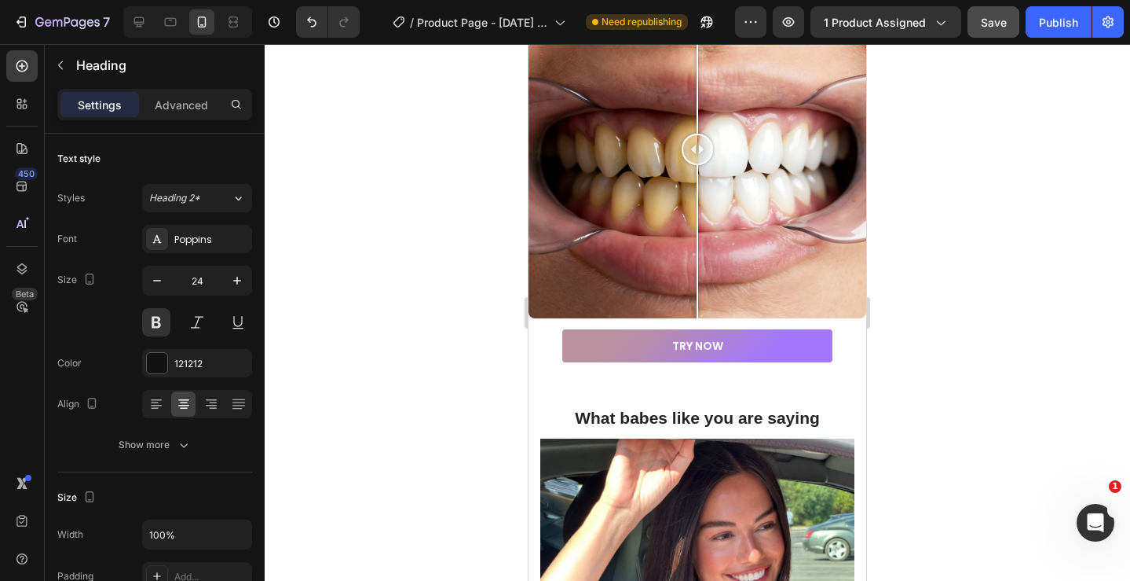
scroll to position [2730, 0]
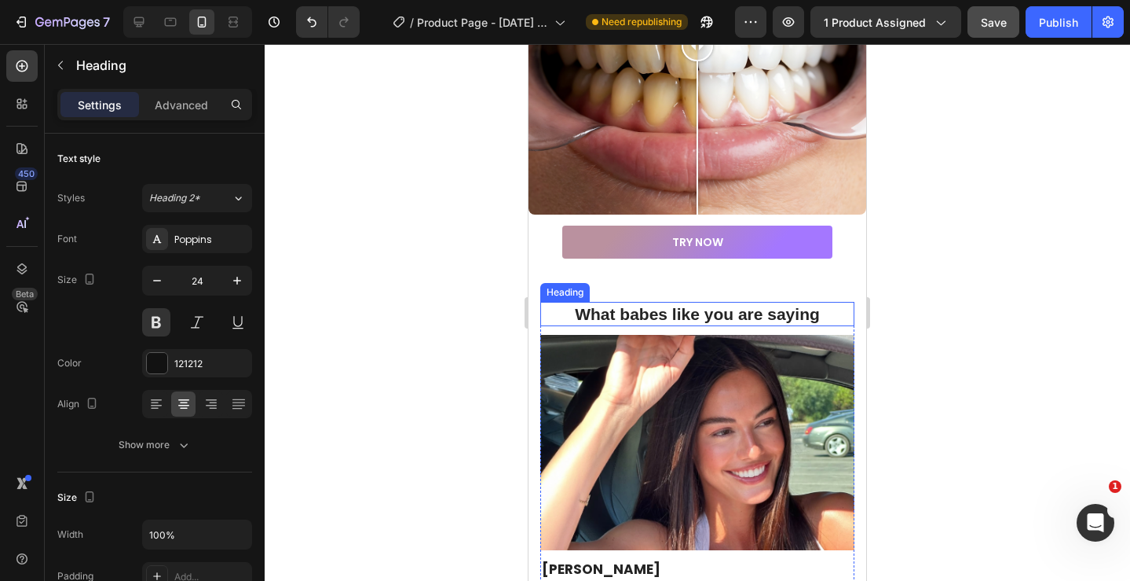
click at [594, 318] on h2 "What babes like you are saying" at bounding box center [697, 314] width 314 height 24
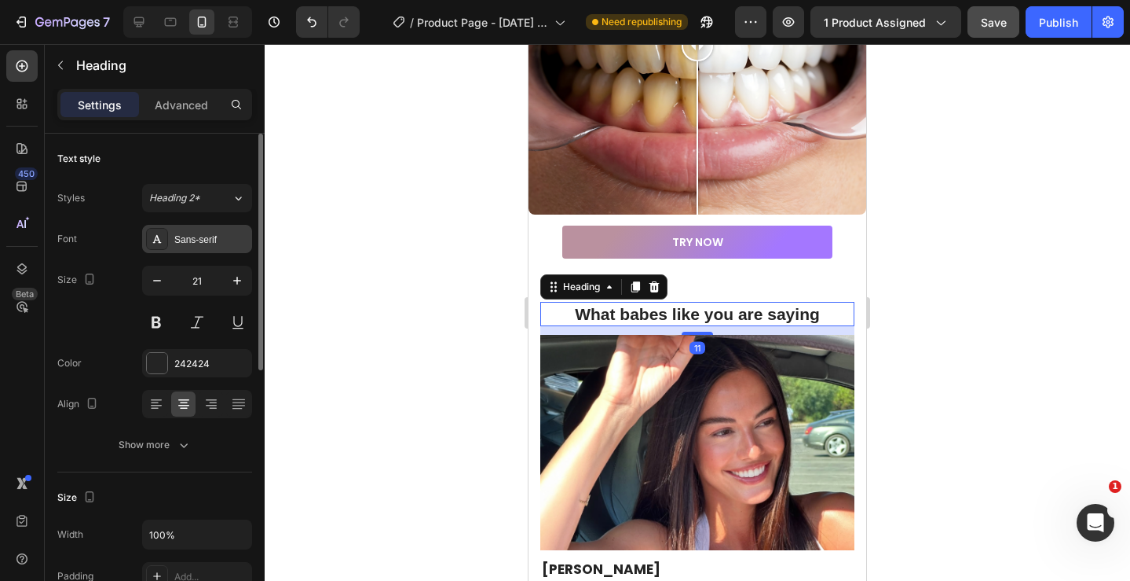
click at [211, 241] on div "Sans-serif" at bounding box center [211, 240] width 74 height 14
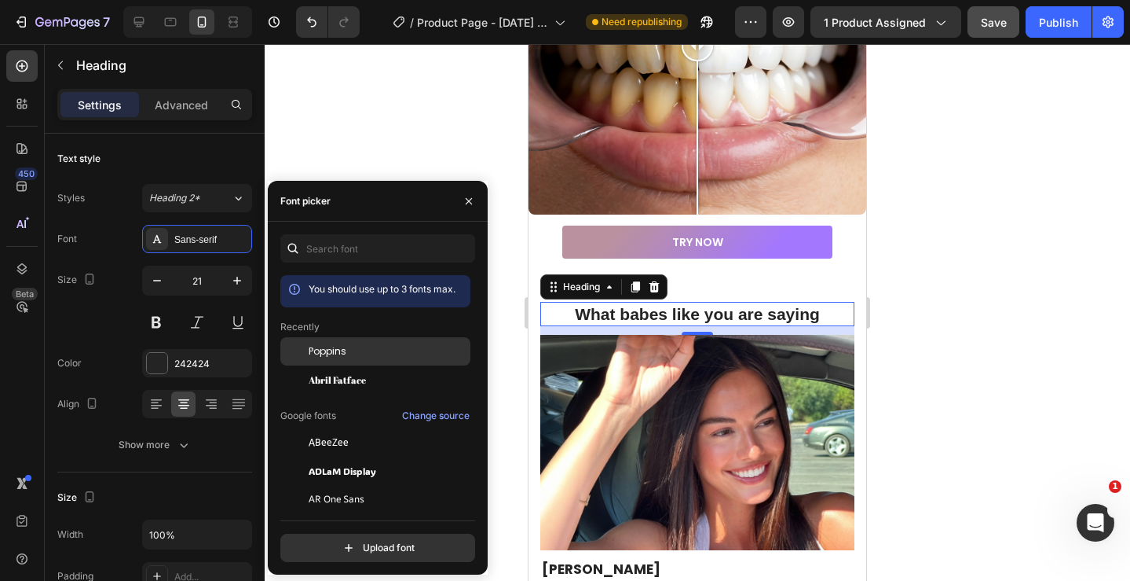
click at [341, 353] on span "Poppins" at bounding box center [328, 351] width 38 height 14
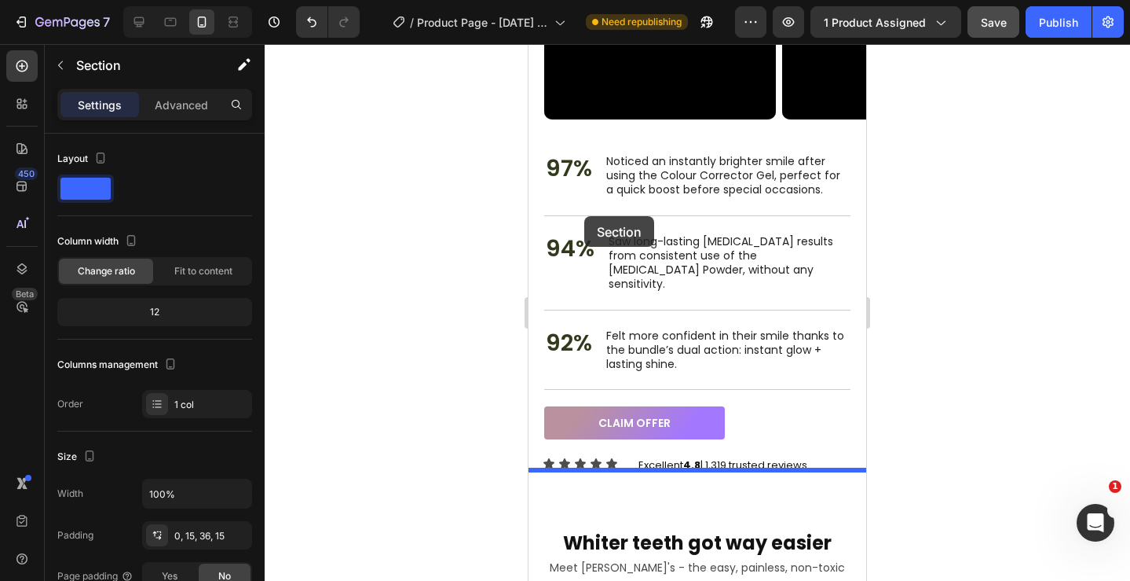
scroll to position [2011, 0]
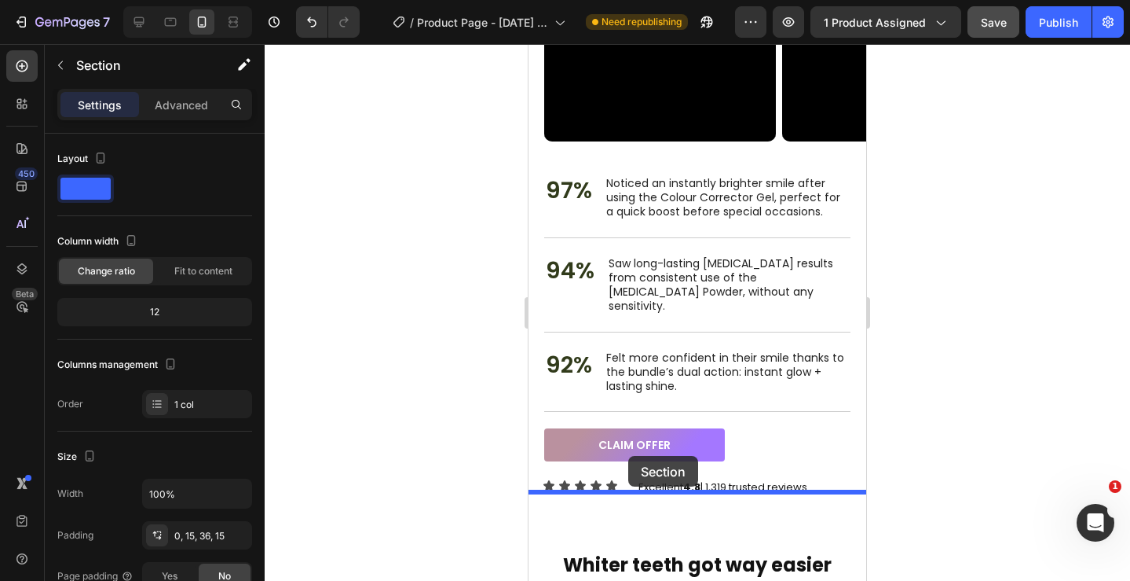
drag, startPoint x: 546, startPoint y: 291, endPoint x: 628, endPoint y: 456, distance: 183.7
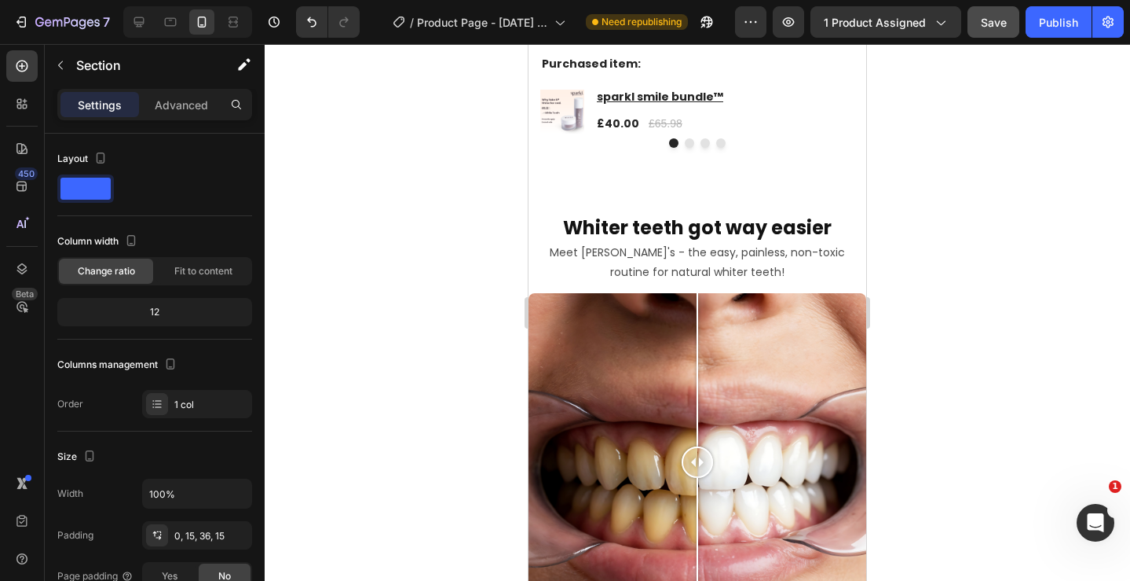
scroll to position [3034, 0]
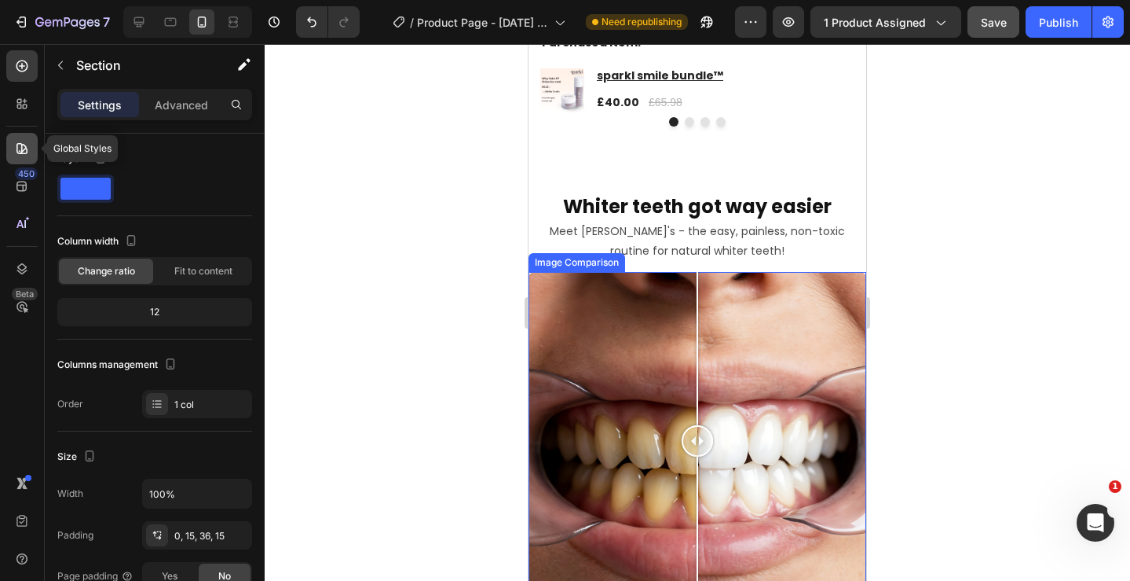
click at [16, 151] on icon at bounding box center [22, 149] width 16 height 16
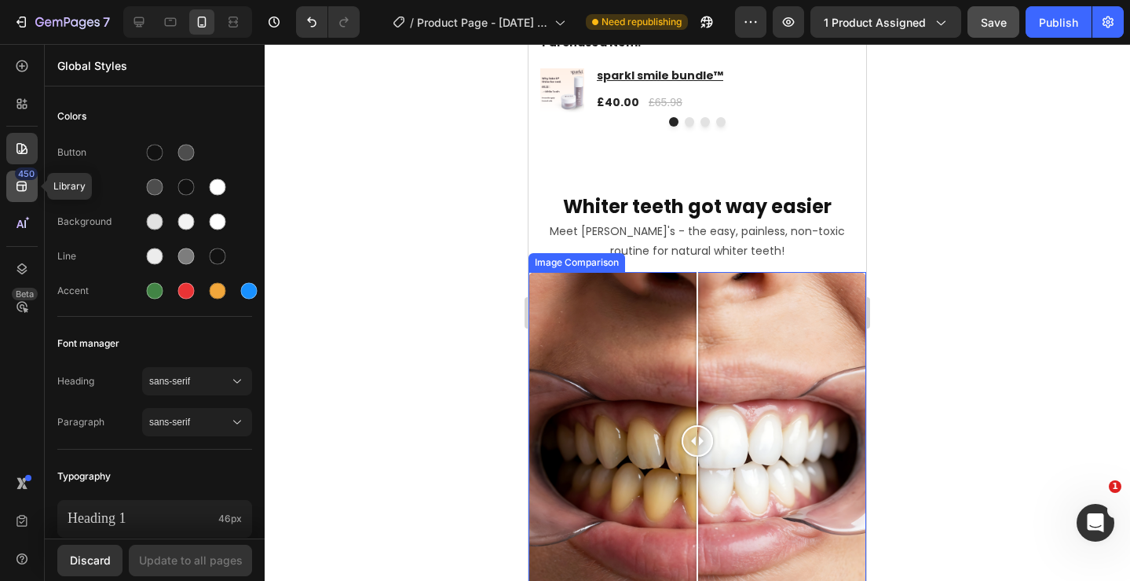
click at [18, 187] on icon at bounding box center [22, 186] width 16 height 16
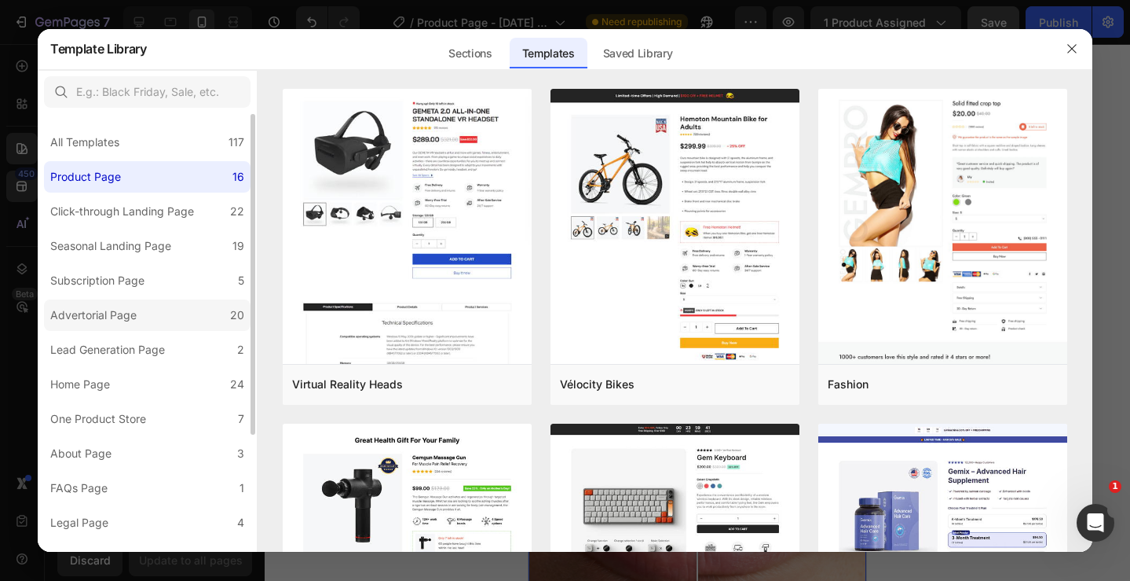
click at [109, 321] on div "Advertorial Page" at bounding box center [93, 315] width 86 height 19
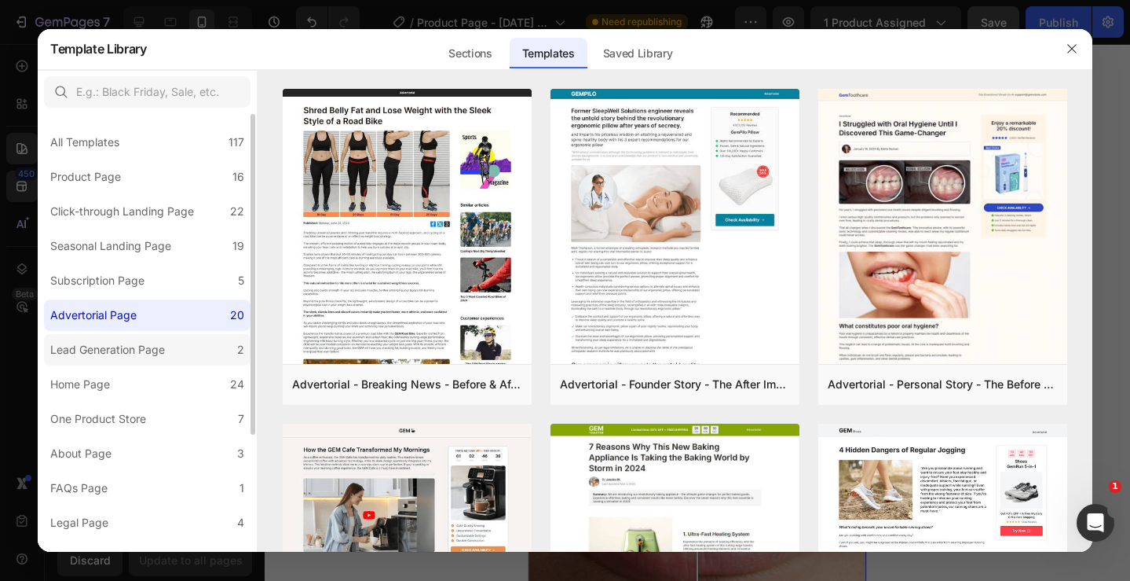
click at [112, 355] on div "Lead Generation Page" at bounding box center [107, 349] width 115 height 19
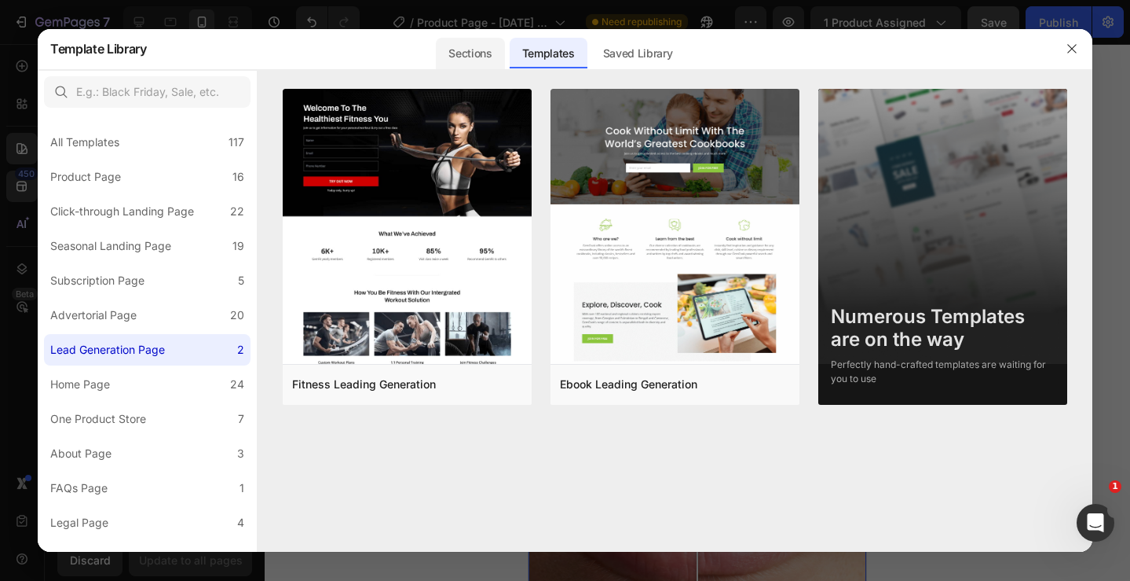
click at [474, 46] on div "Sections" at bounding box center [470, 53] width 68 height 31
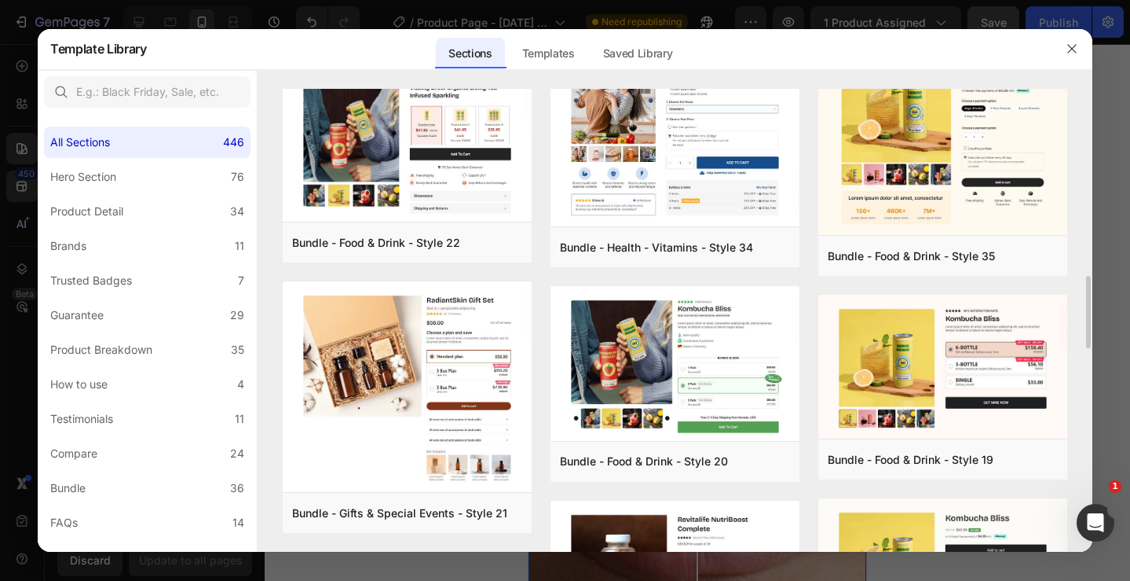
scroll to position [1182, 0]
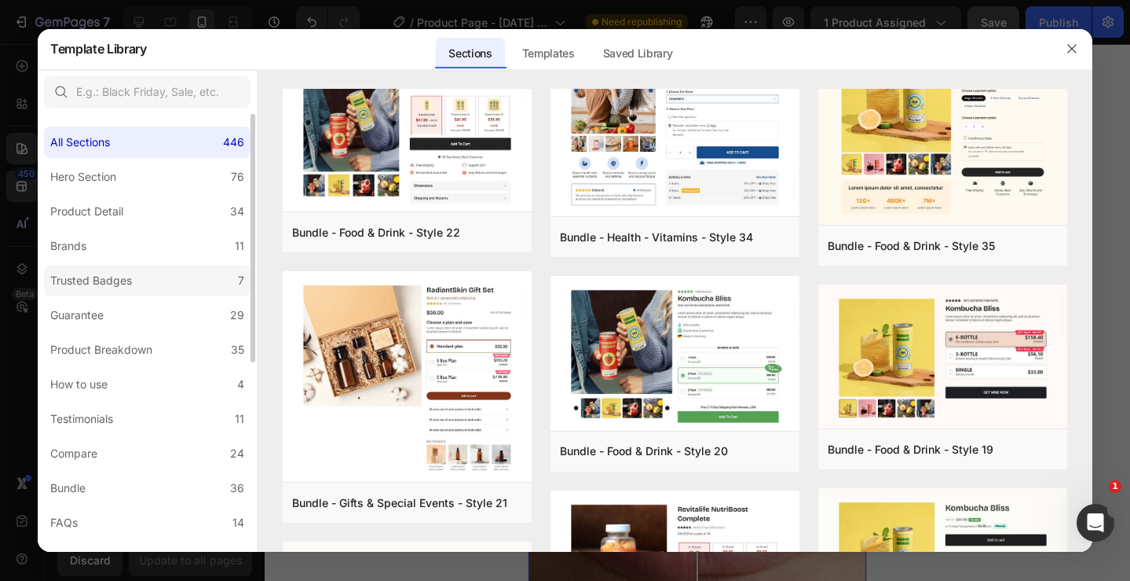
click at [85, 286] on div "Trusted Badges" at bounding box center [91, 280] width 82 height 19
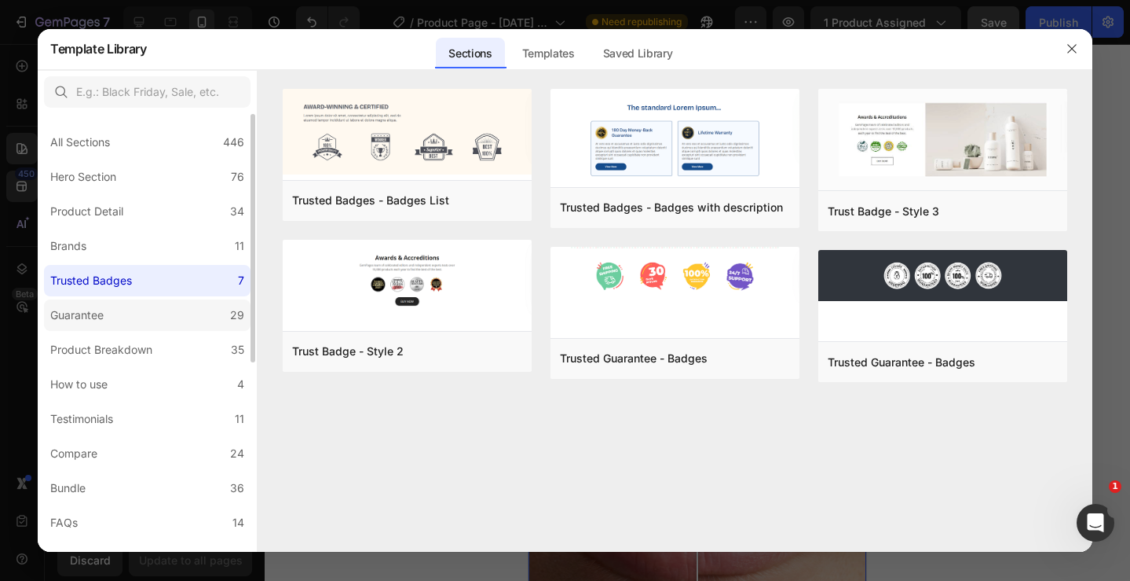
click at [91, 319] on div "Guarantee" at bounding box center [76, 315] width 53 height 19
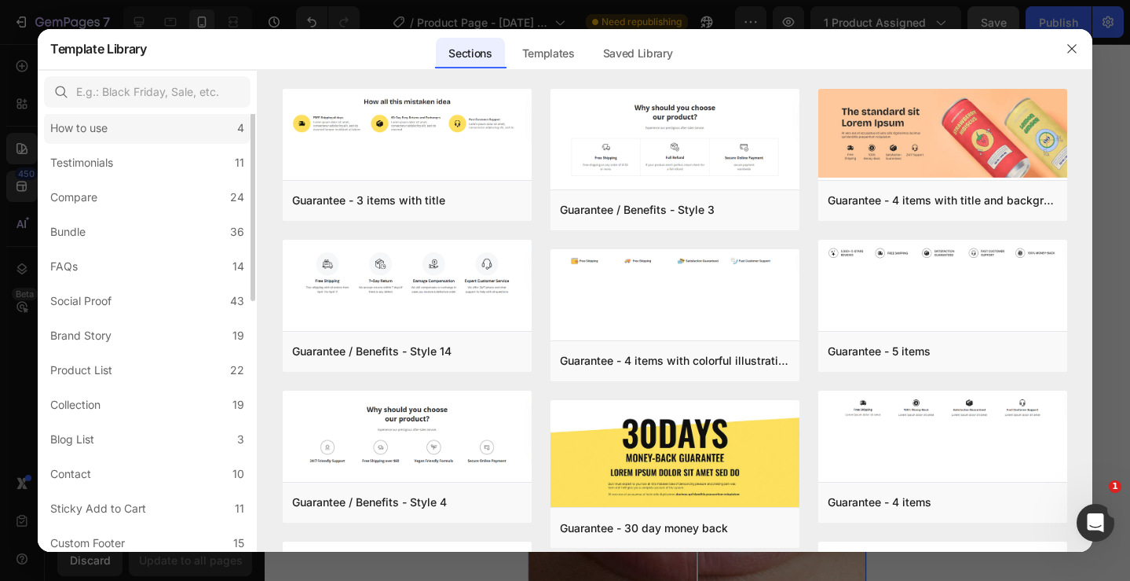
scroll to position [332, 0]
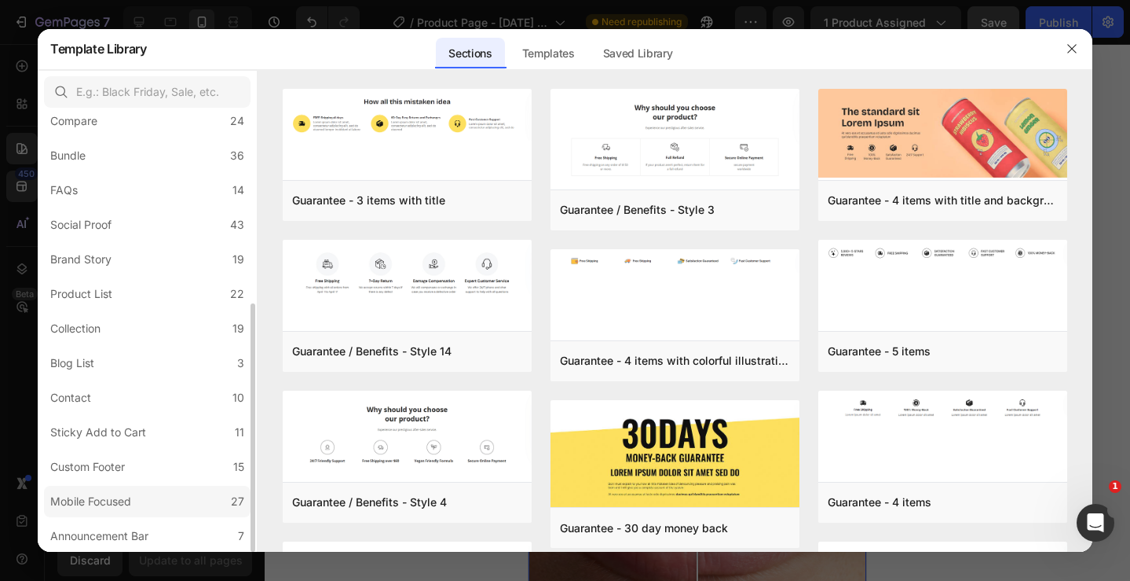
click at [98, 493] on div "Mobile Focused" at bounding box center [90, 501] width 81 height 19
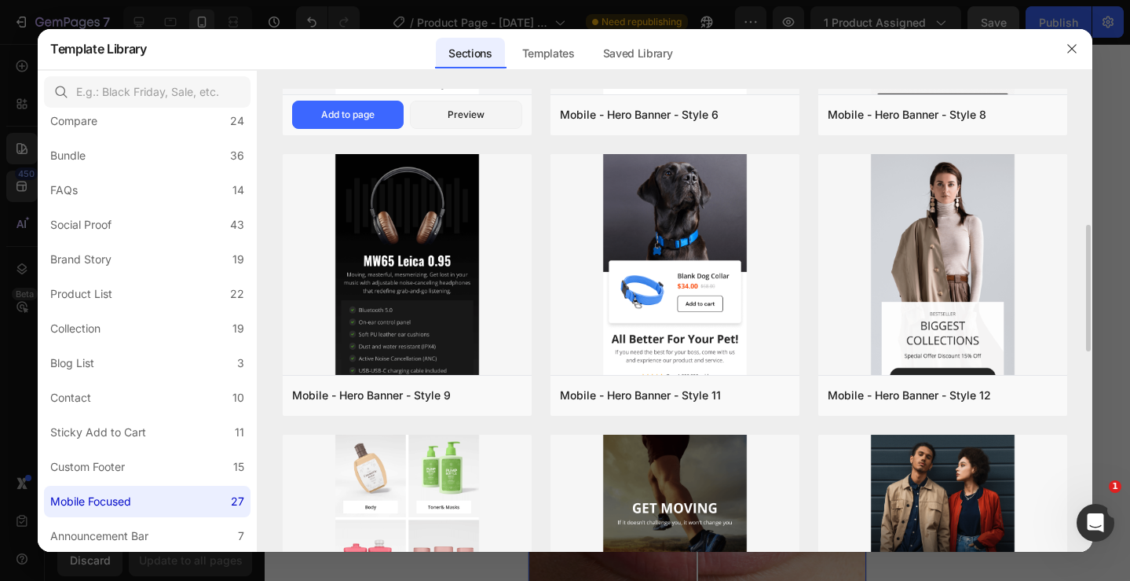
scroll to position [492, 0]
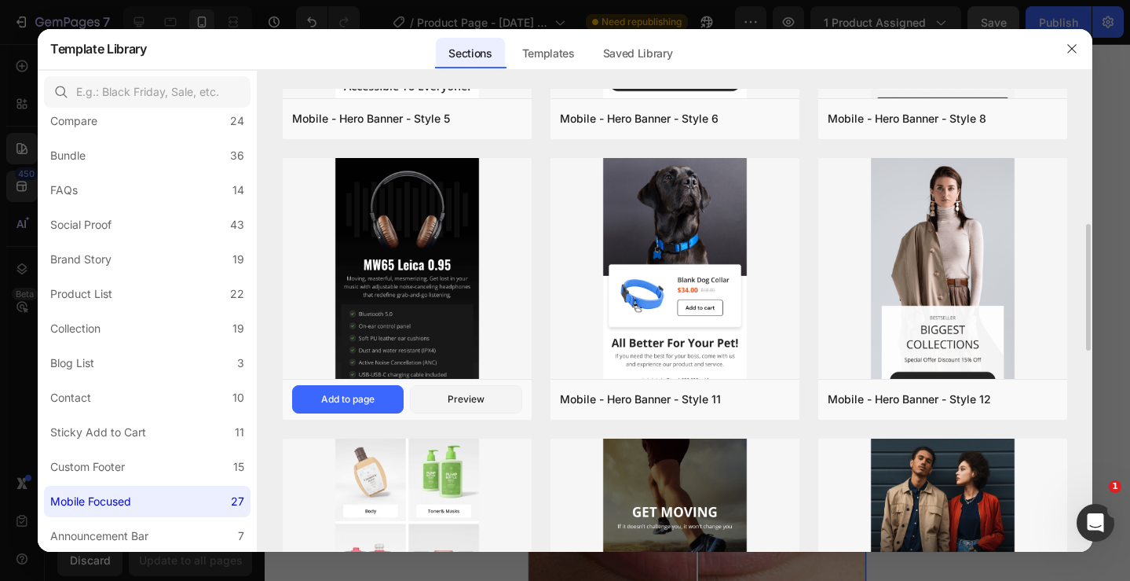
click at [422, 416] on div "Mobile - Hero Banner - Style 9 Add to page Preview" at bounding box center [407, 399] width 249 height 41
click at [1077, 53] on icon "button" at bounding box center [1072, 48] width 13 height 13
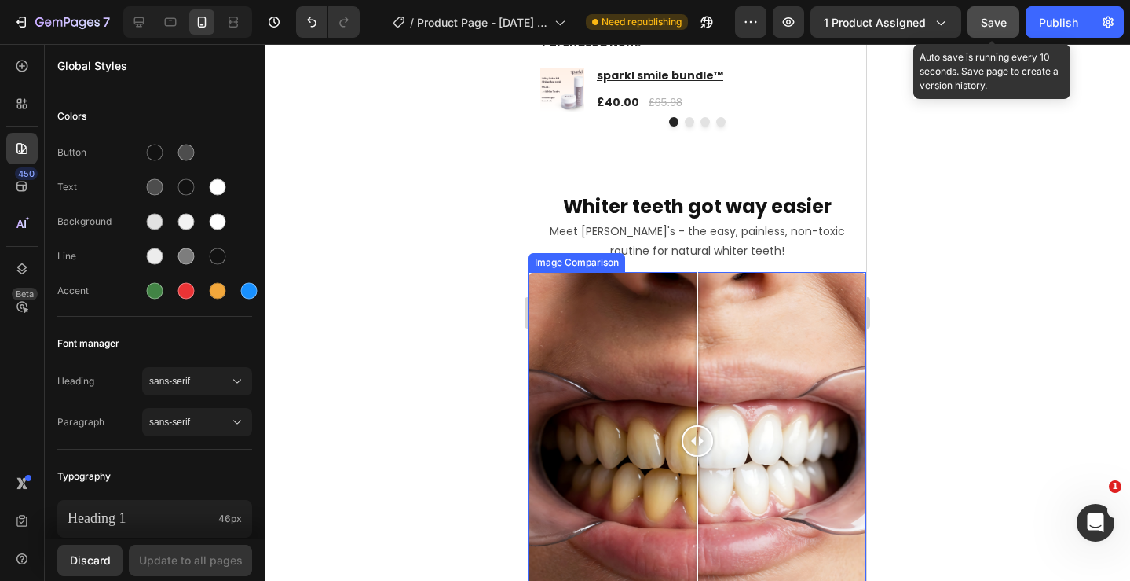
click at [988, 25] on span "Save" at bounding box center [994, 22] width 26 height 13
